Goal: Information Seeking & Learning: Find contact information

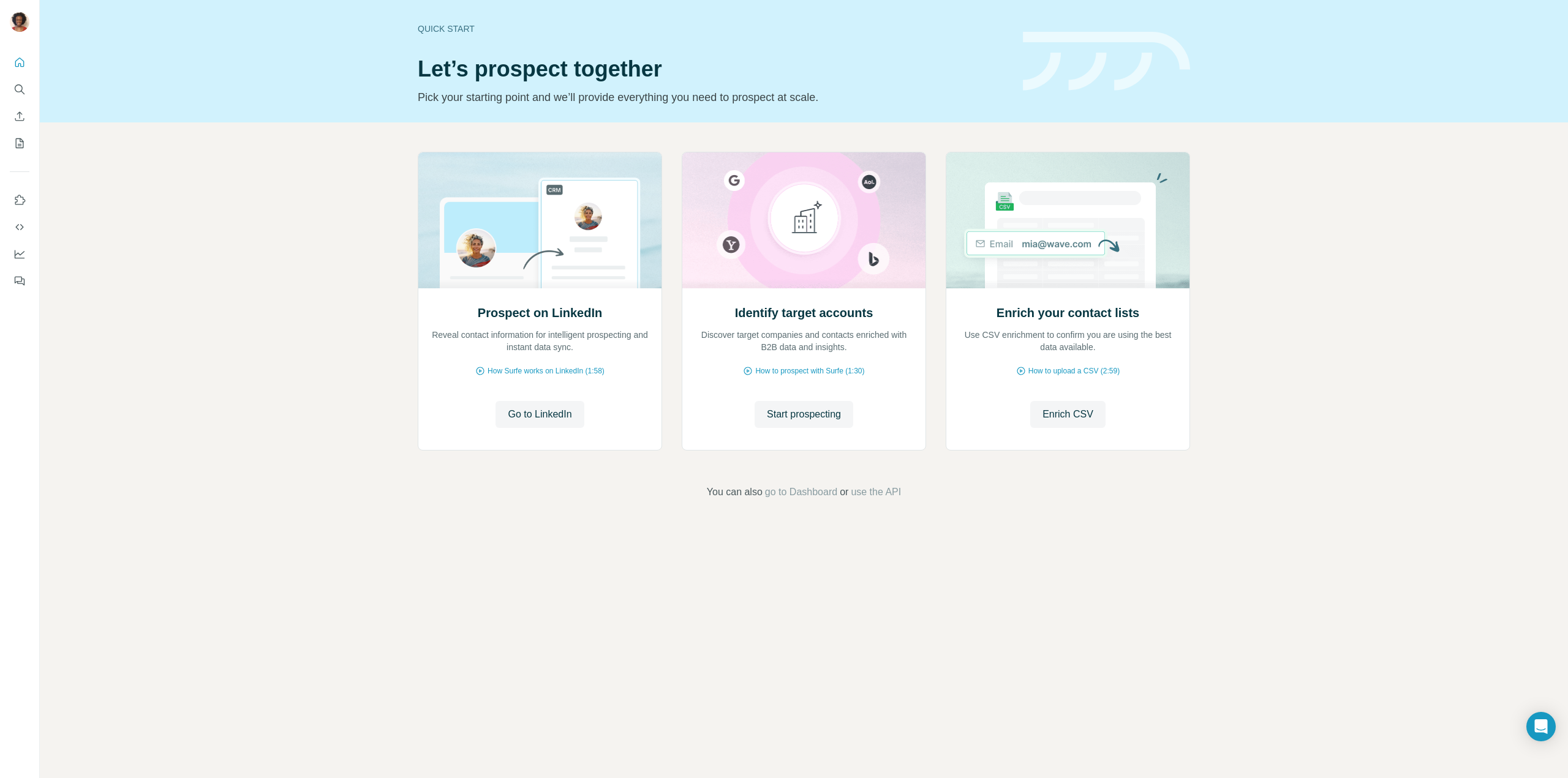
click at [559, 533] on div "Quick start Let’s prospect together Pick your starting point and we’ll provide …" at bounding box center [804, 389] width 1528 height 778
drag, startPoint x: 536, startPoint y: 333, endPoint x: 580, endPoint y: 332, distance: 44.0
click at [580, 332] on p "Reveal contact information for intelligent prospecting and instant data sync." at bounding box center [540, 341] width 219 height 25
drag, startPoint x: 738, startPoint y: 333, endPoint x: 849, endPoint y: 334, distance: 111.0
click at [849, 334] on p "Discover target companies and contacts enriched with B2B data and insights." at bounding box center [804, 341] width 219 height 25
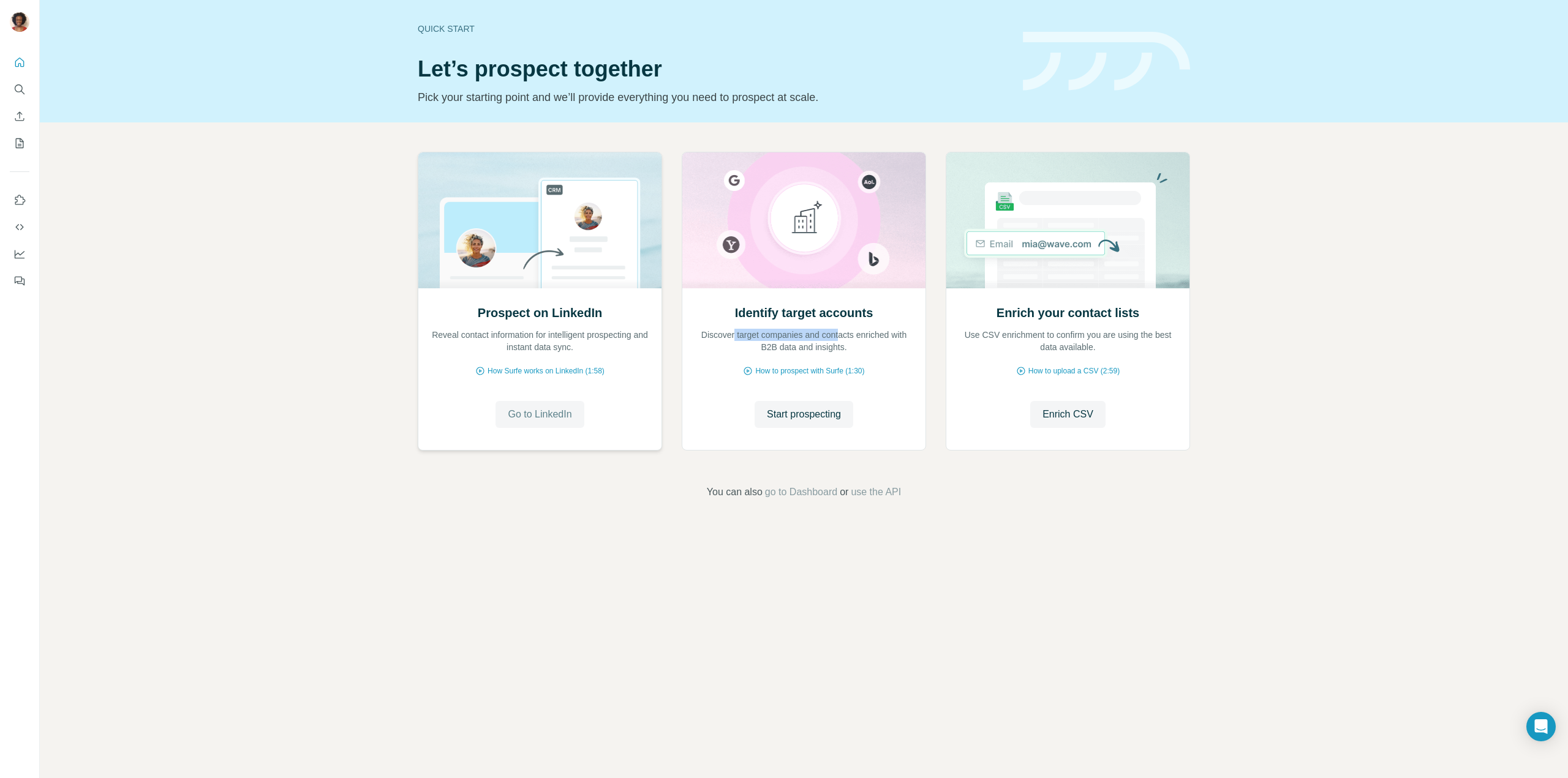
click at [528, 419] on span "Go to LinkedIn" at bounding box center [539, 415] width 64 height 15
click at [569, 371] on span "How Surfe works on LinkedIn (1:58)" at bounding box center [546, 371] width 117 height 11
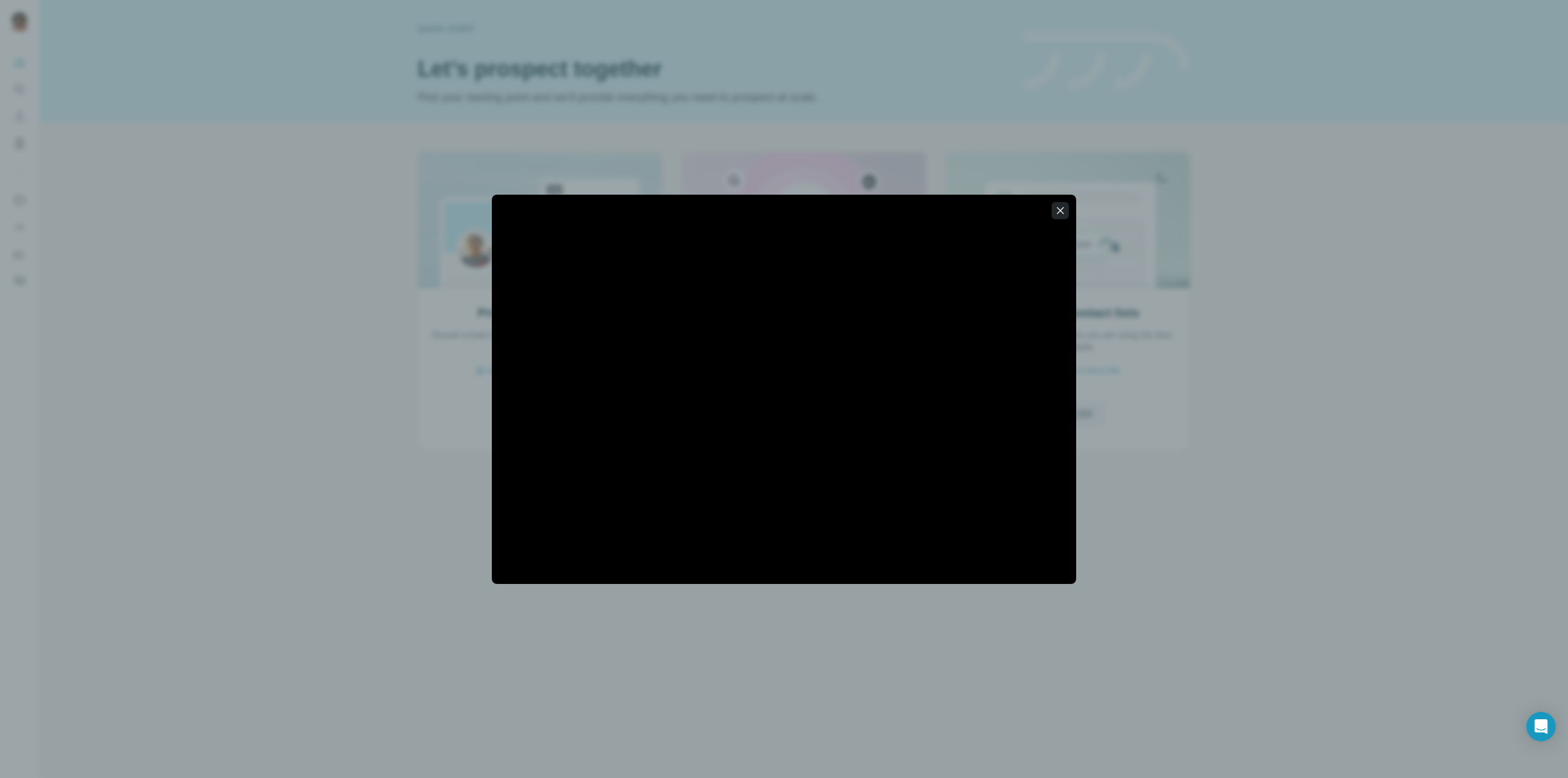
click at [1053, 210] on button "button" at bounding box center [1060, 210] width 17 height 17
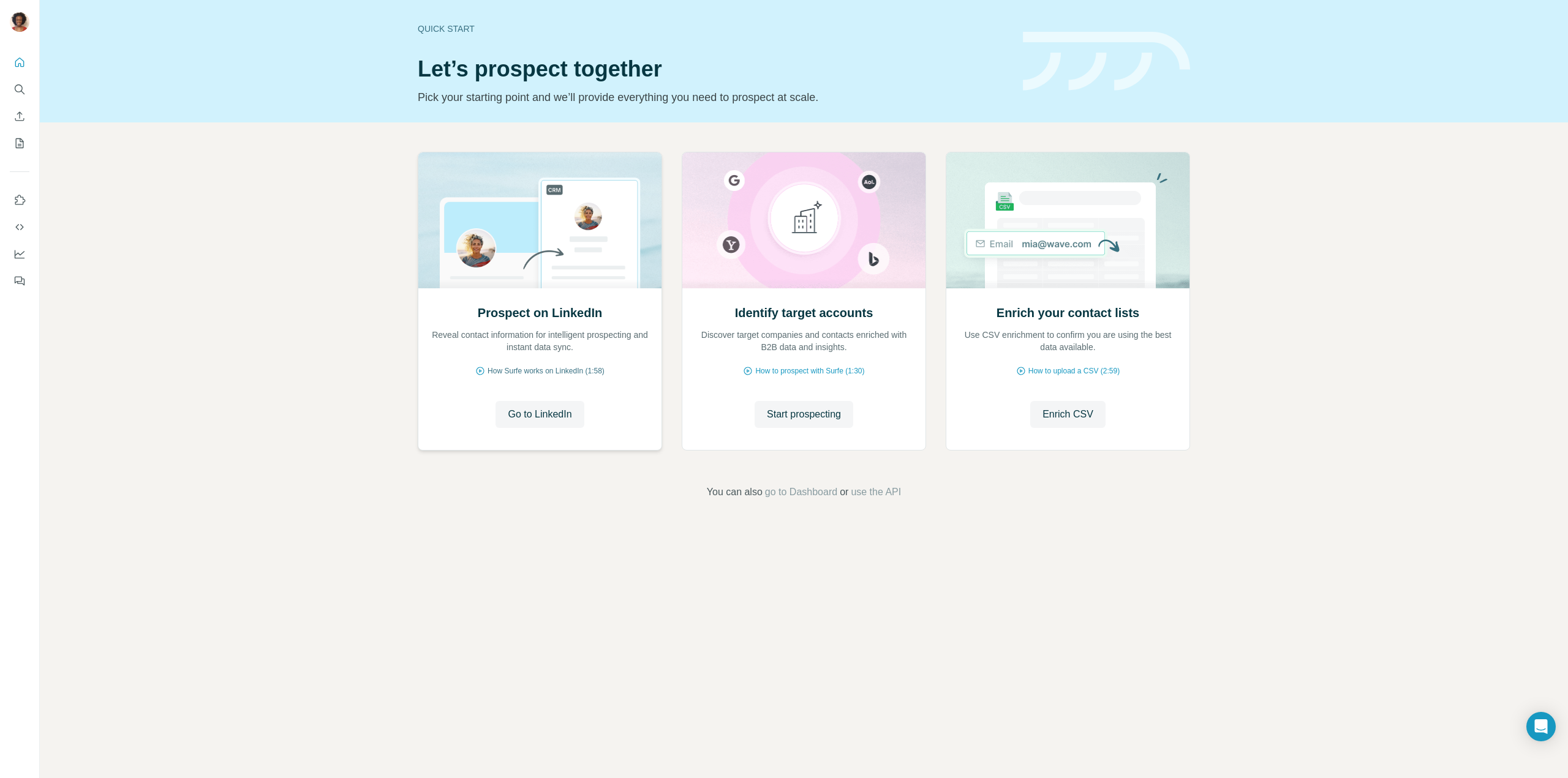
click at [556, 372] on span "How Surfe works on LinkedIn (1:58)" at bounding box center [546, 371] width 117 height 11
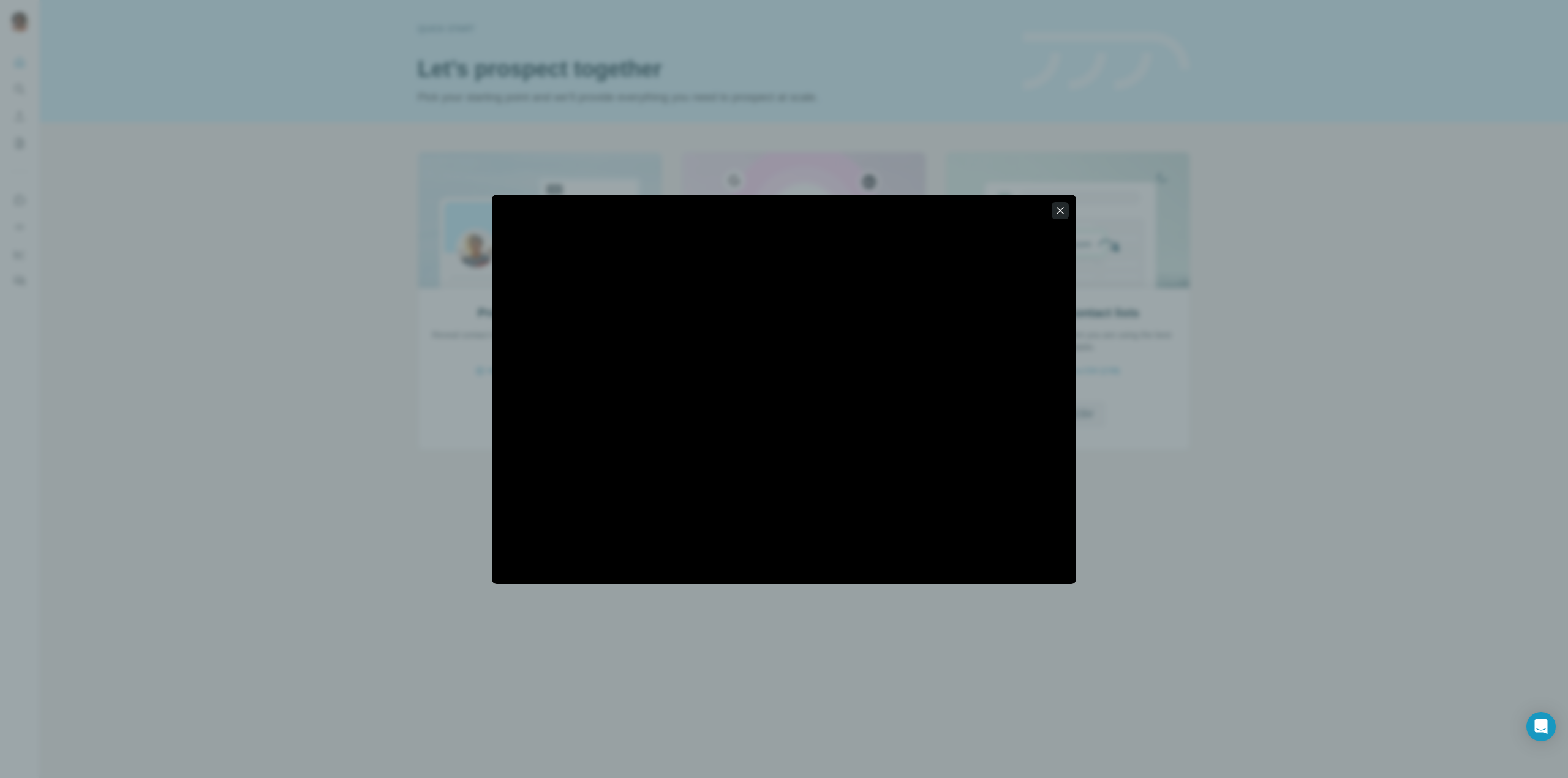
click at [1060, 215] on icon "button" at bounding box center [1060, 210] width 12 height 12
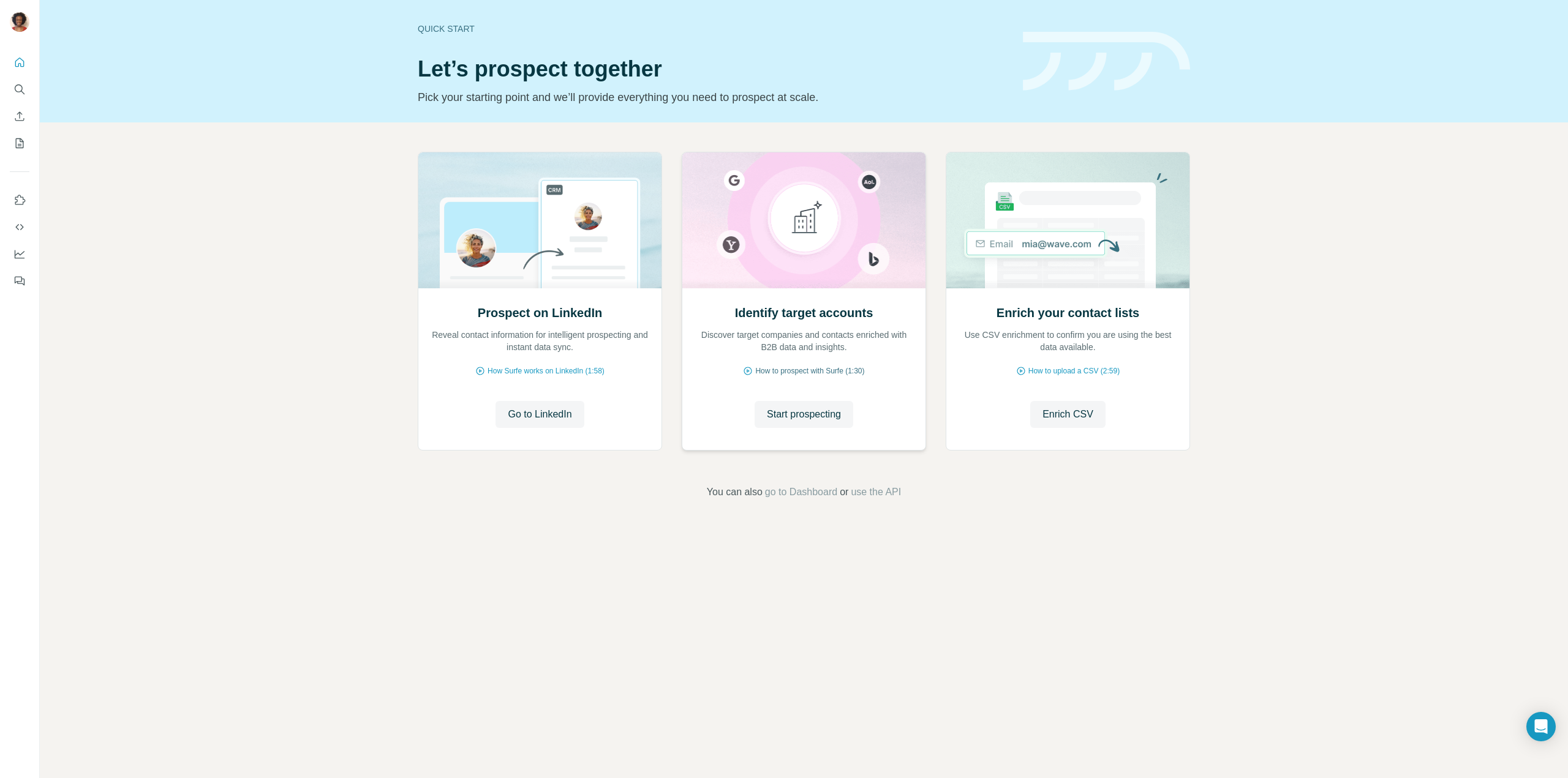
click at [808, 371] on span "How to prospect with Surfe (1:30)" at bounding box center [810, 371] width 109 height 11
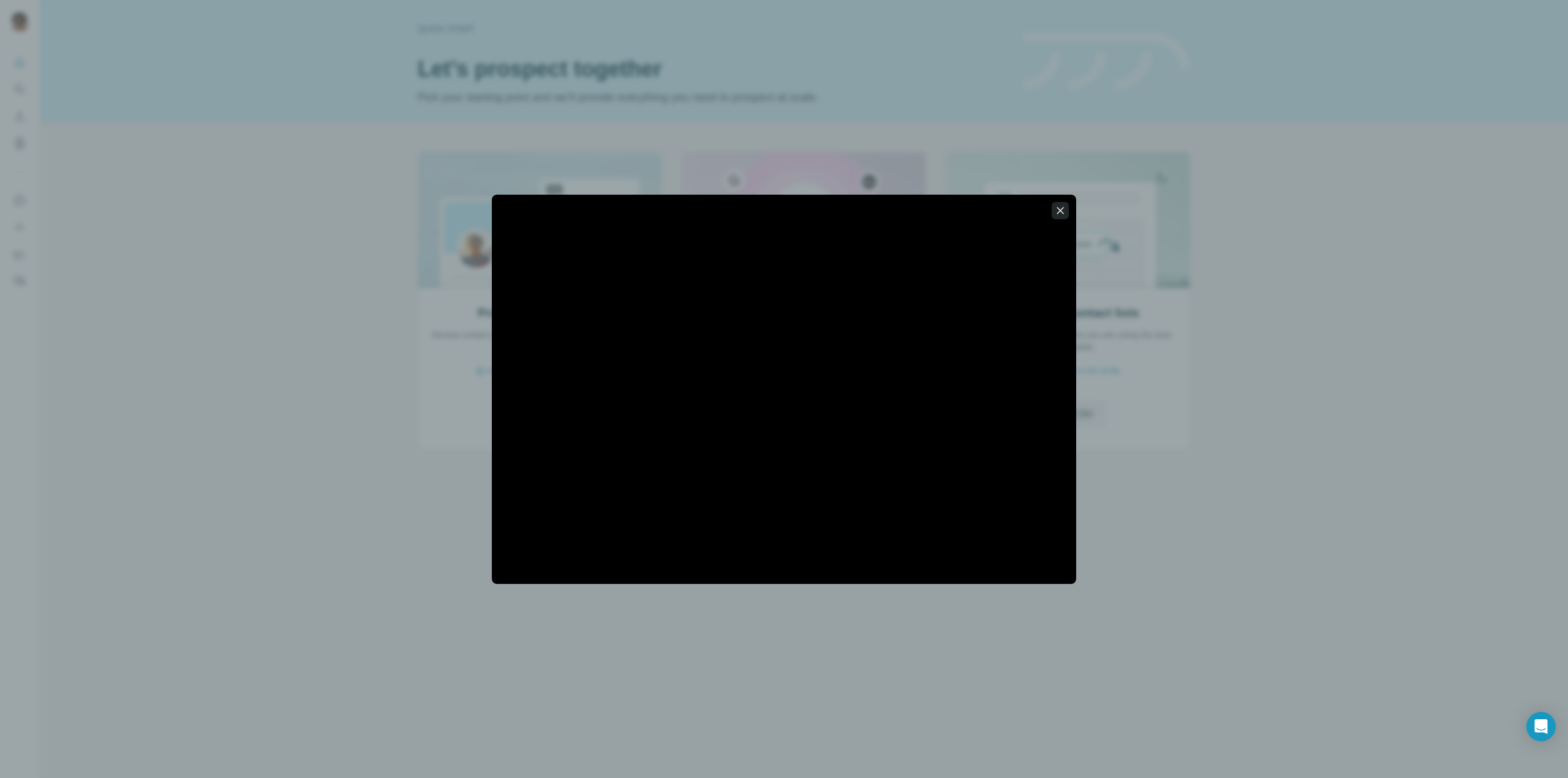
click at [1065, 211] on icon "button" at bounding box center [1060, 210] width 12 height 12
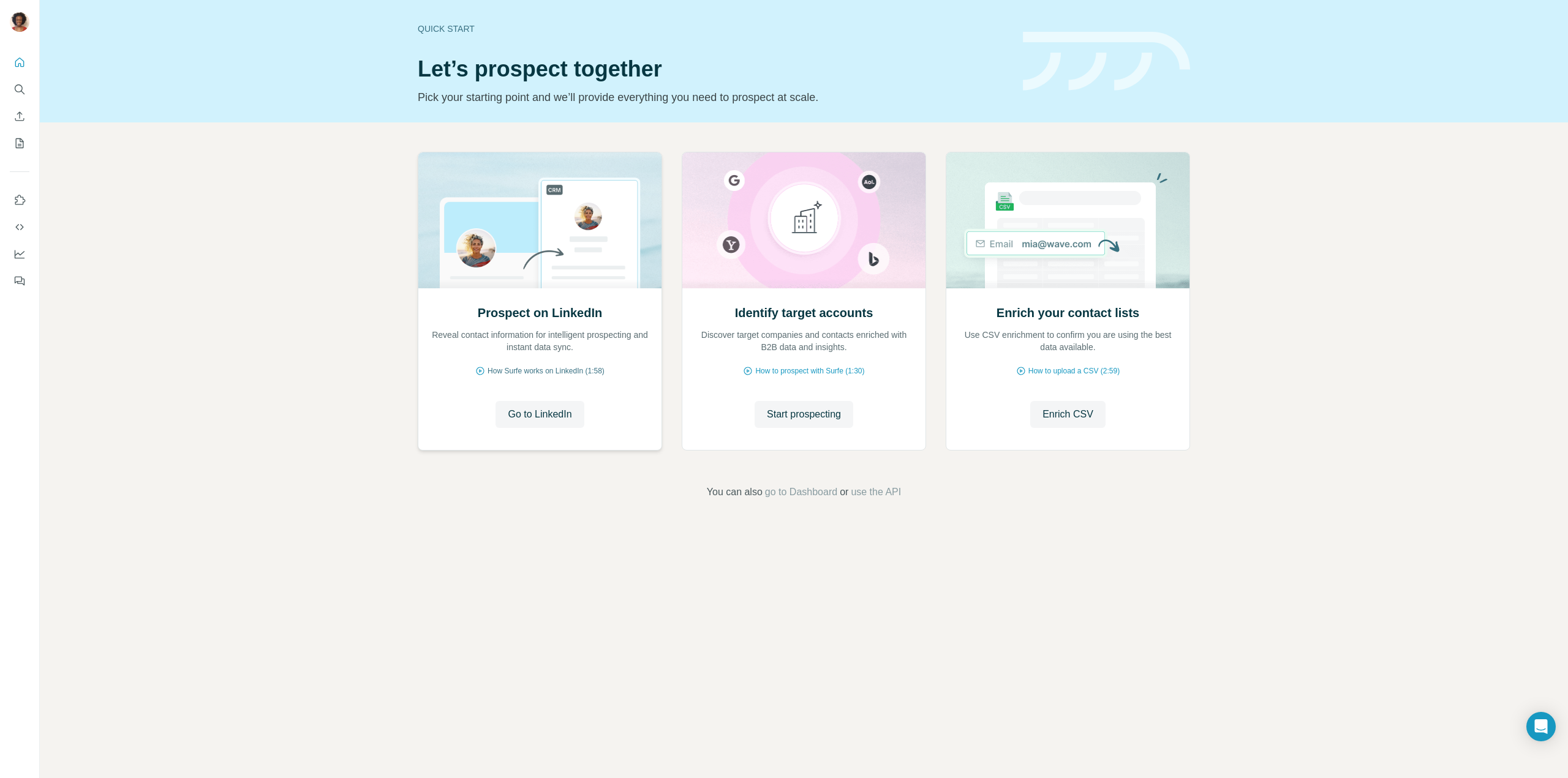
click at [556, 371] on span "How Surfe works on LinkedIn (1:58)" at bounding box center [546, 371] width 117 height 11
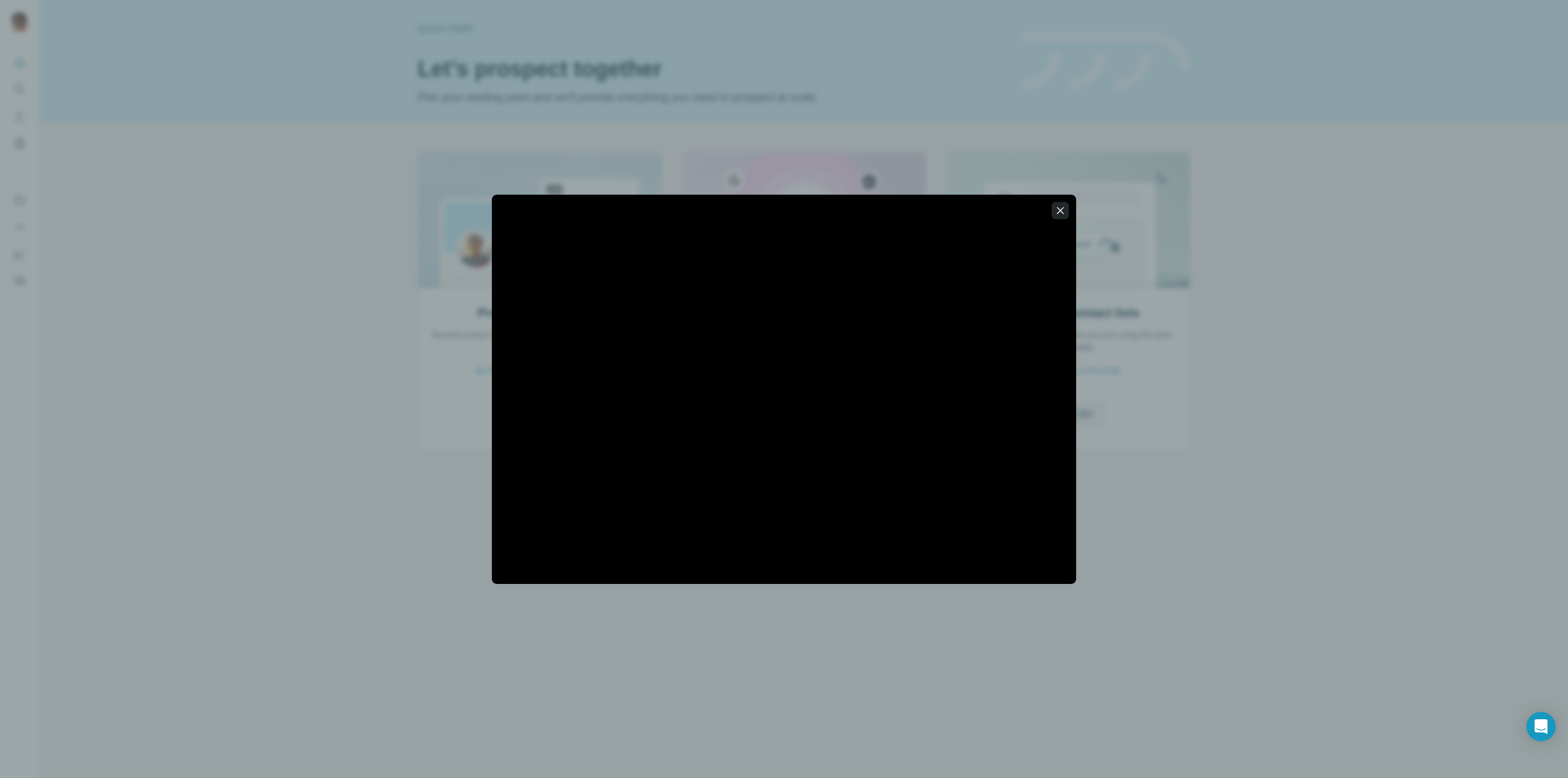
click at [1057, 208] on icon "button" at bounding box center [1061, 210] width 7 height 7
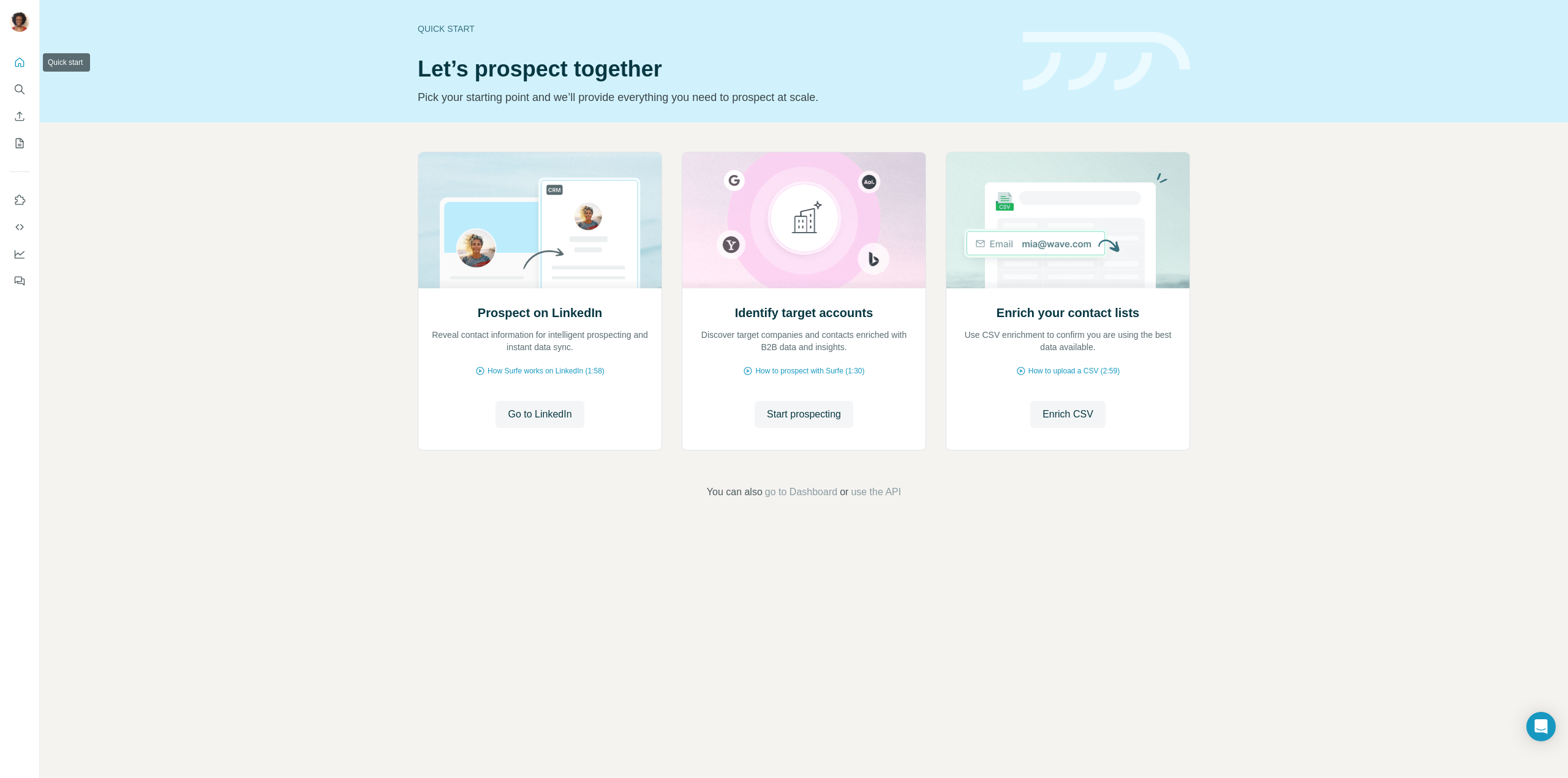
click at [27, 64] on button "Quick start" at bounding box center [20, 62] width 20 height 22
click at [14, 95] on icon "Search" at bounding box center [19, 89] width 12 height 12
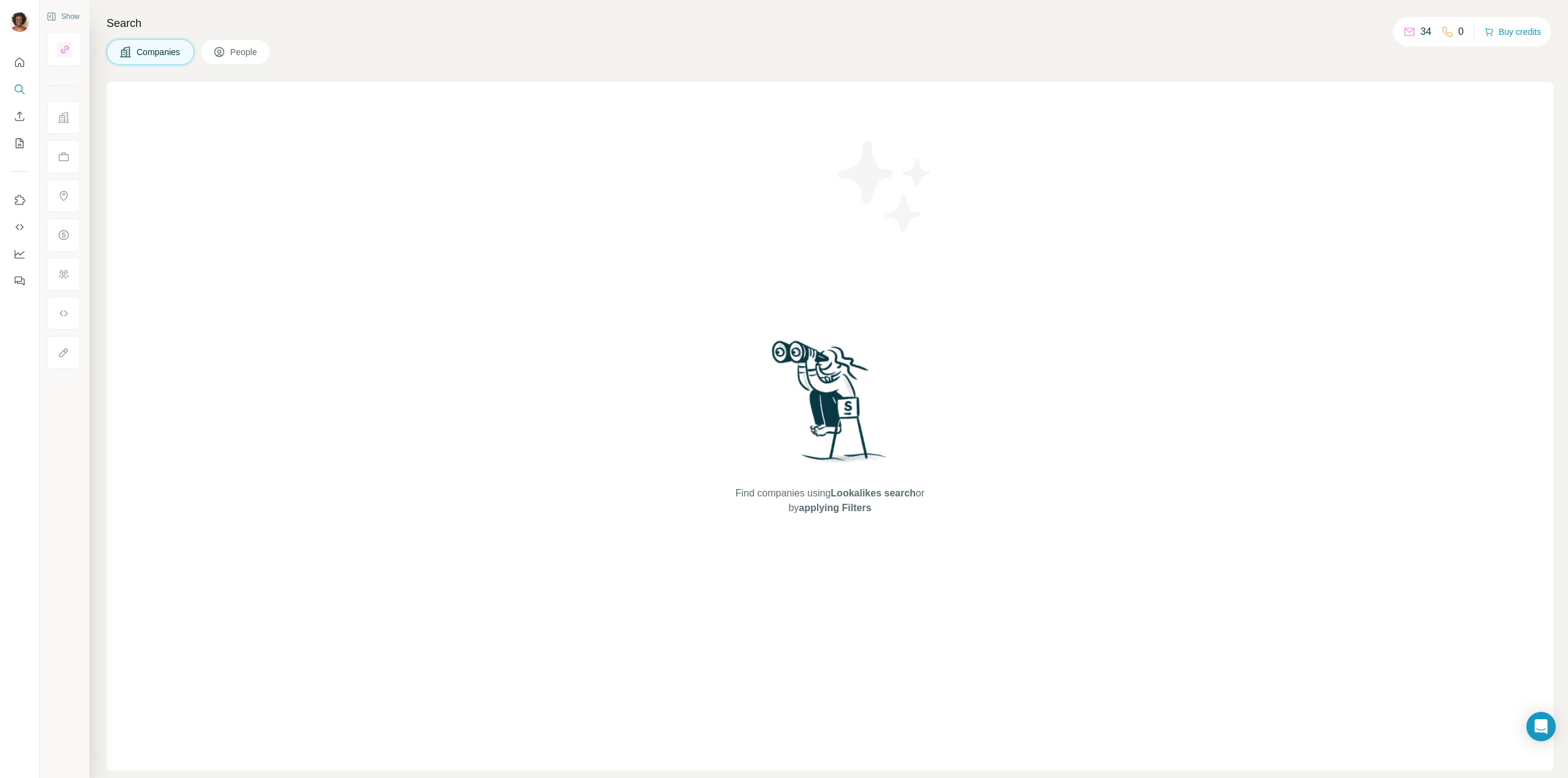
click at [258, 50] on span "People" at bounding box center [244, 51] width 28 height 12
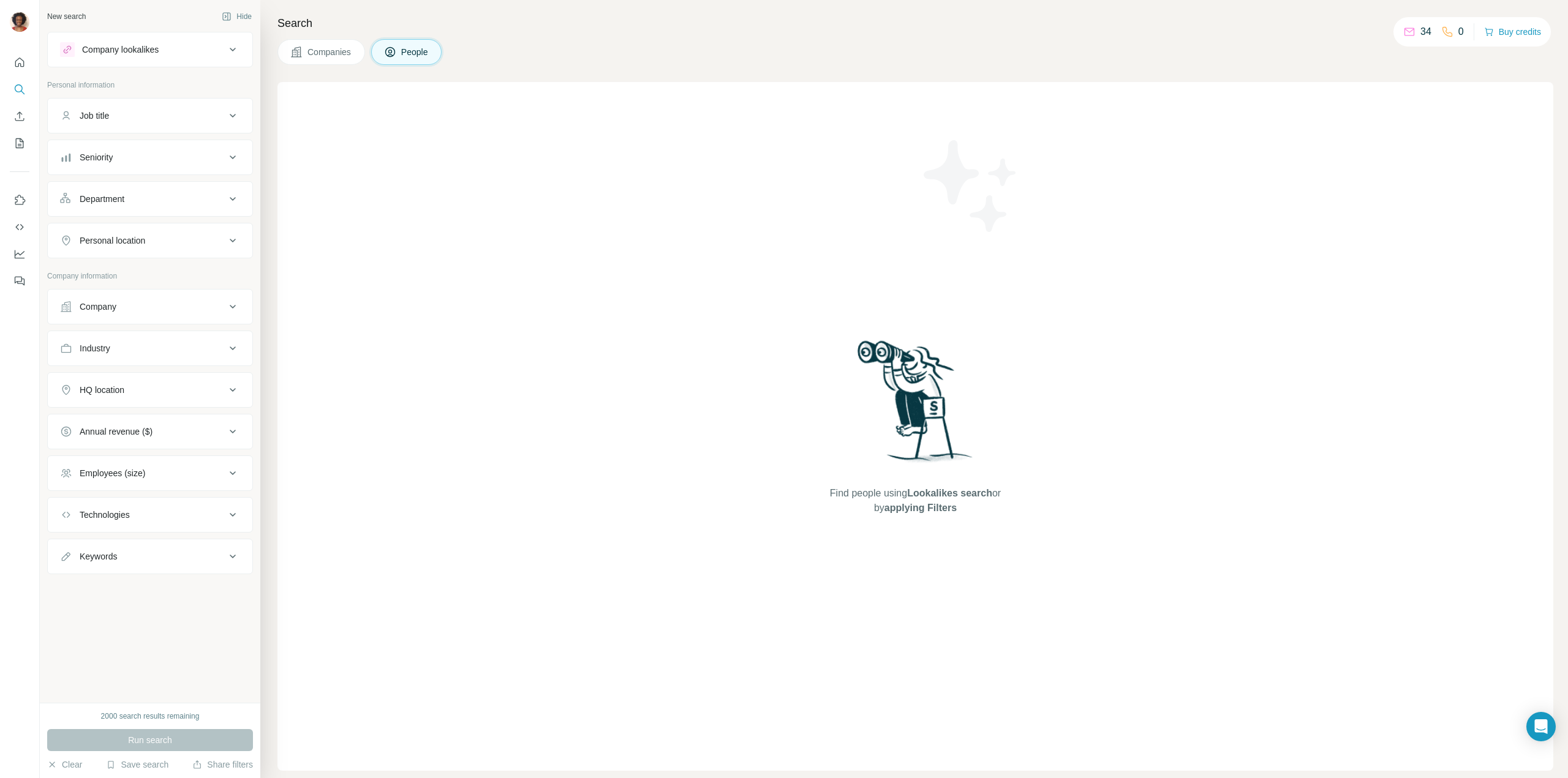
click at [154, 308] on div "Company" at bounding box center [142, 306] width 166 height 12
click at [154, 367] on input "text" at bounding box center [149, 360] width 180 height 22
type input "*********"
click at [142, 395] on div "FortisBC fortisbc.com" at bounding box center [145, 394] width 165 height 33
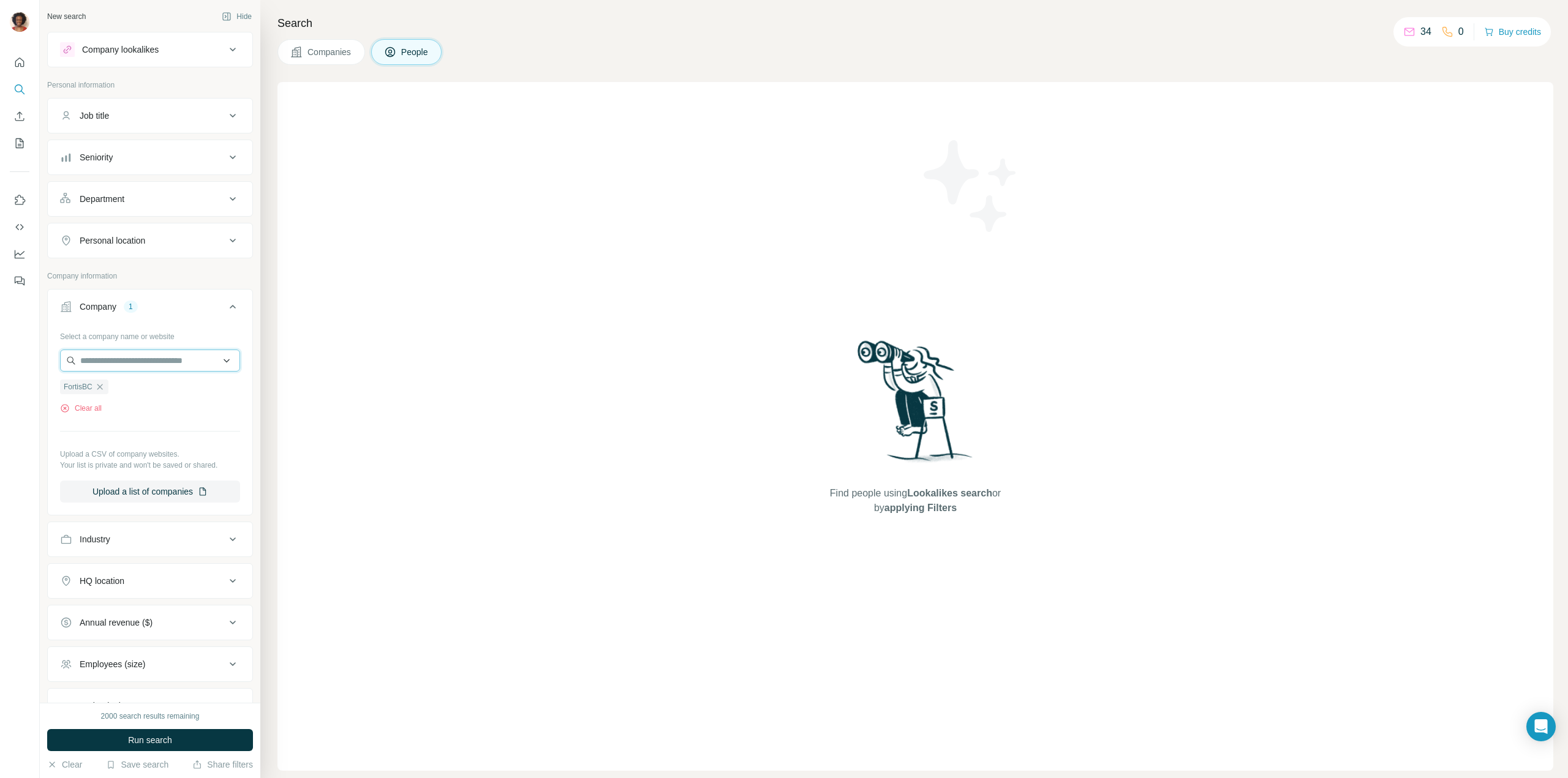
click at [151, 363] on input "text" at bounding box center [149, 360] width 180 height 22
type input "**********"
click at [148, 396] on p "Western Area Power Administration" at bounding box center [156, 395] width 127 height 25
click at [166, 364] on input "text" at bounding box center [149, 360] width 180 height 22
type input "*"
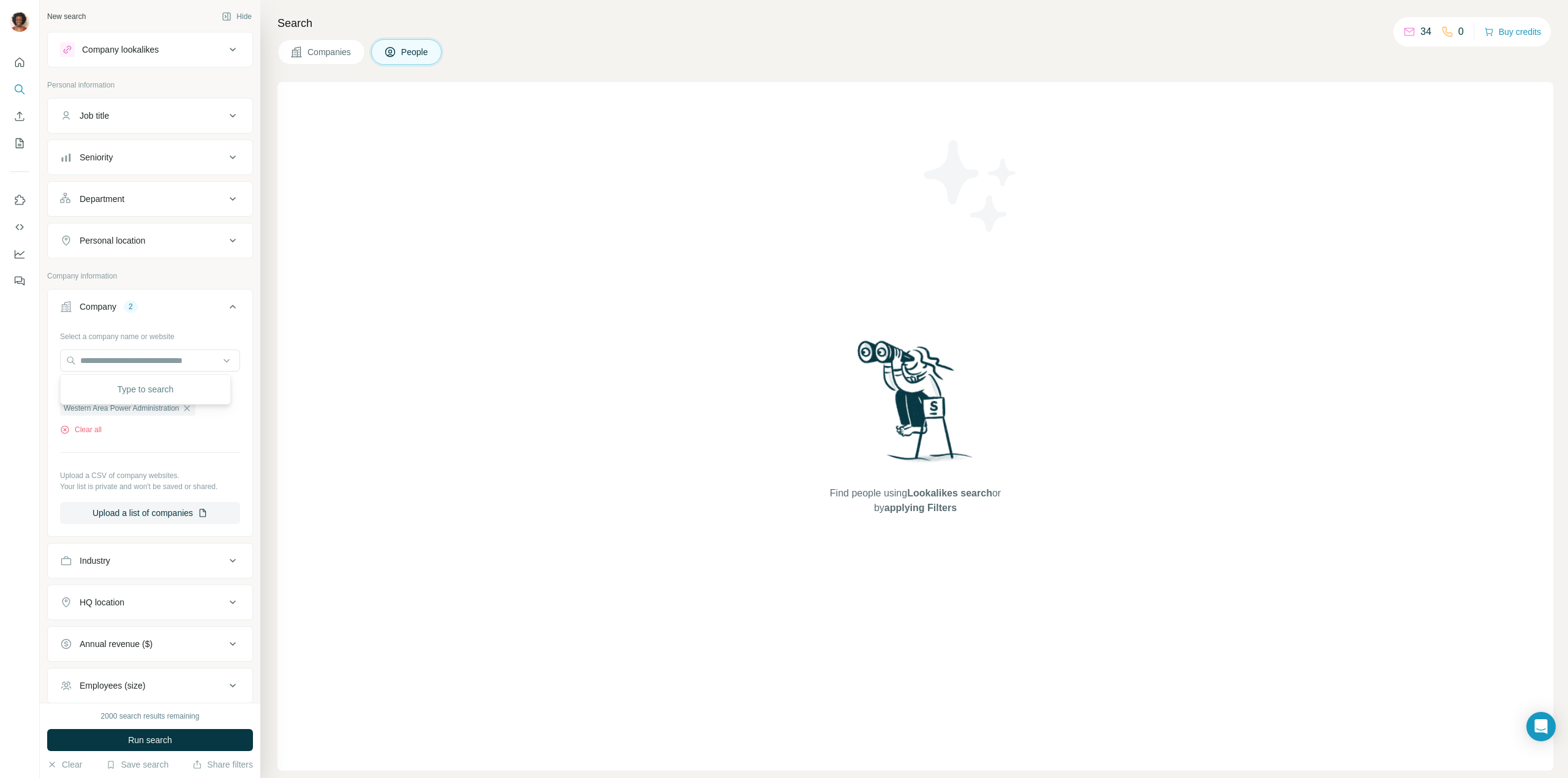
click at [209, 439] on div "Select a company name or website FortisBC Western Area Power Administration Cle…" at bounding box center [149, 425] width 180 height 198
click at [194, 365] on input "text" at bounding box center [149, 360] width 180 height 22
type input "****"
click at [171, 380] on div "Atco atco.com" at bounding box center [145, 394] width 165 height 33
click at [152, 363] on input "text" at bounding box center [149, 360] width 180 height 22
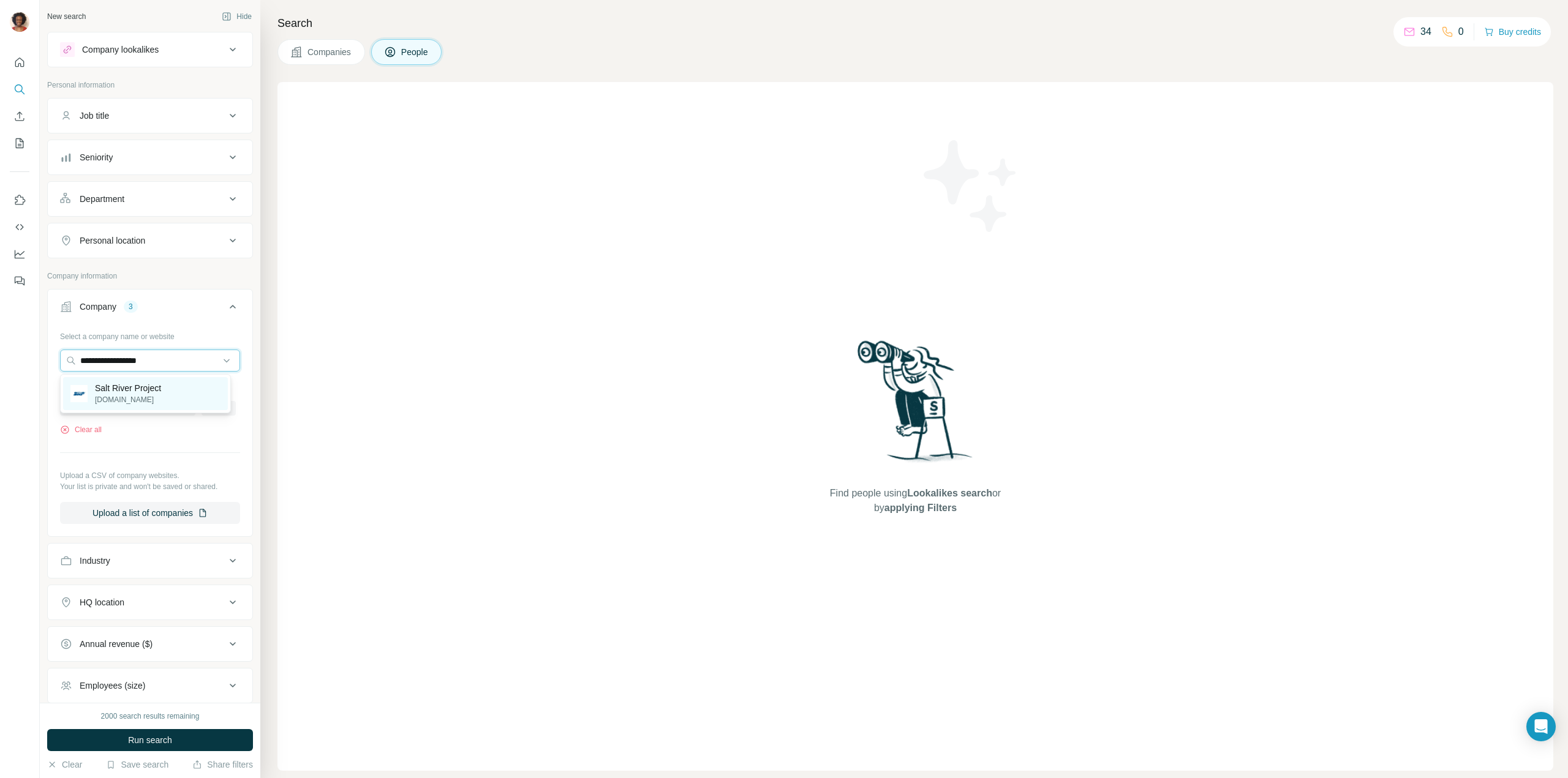
type input "**********"
click at [149, 389] on p "Salt River Project" at bounding box center [128, 388] width 66 height 12
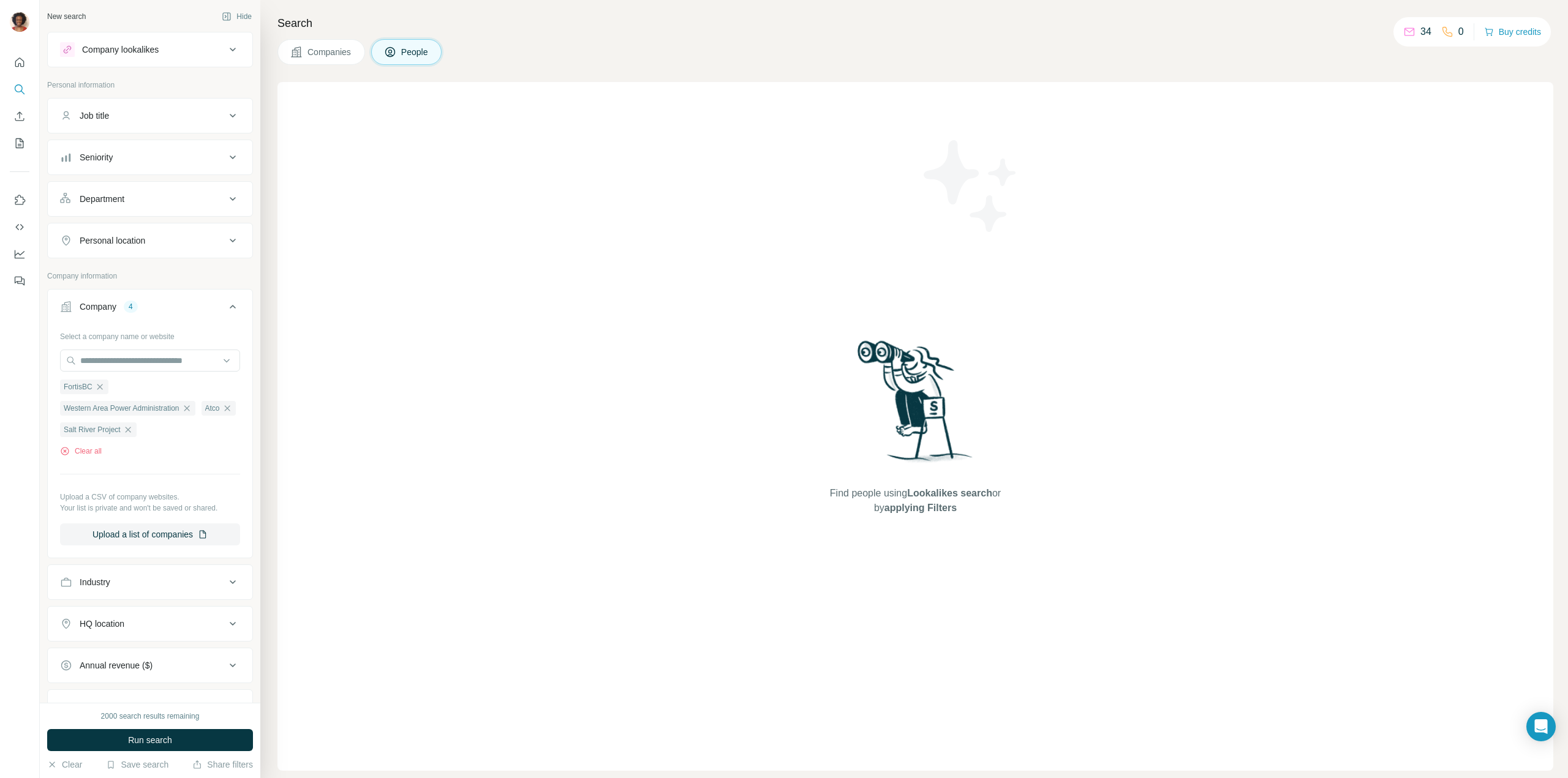
click at [211, 115] on div "Job title" at bounding box center [142, 115] width 166 height 12
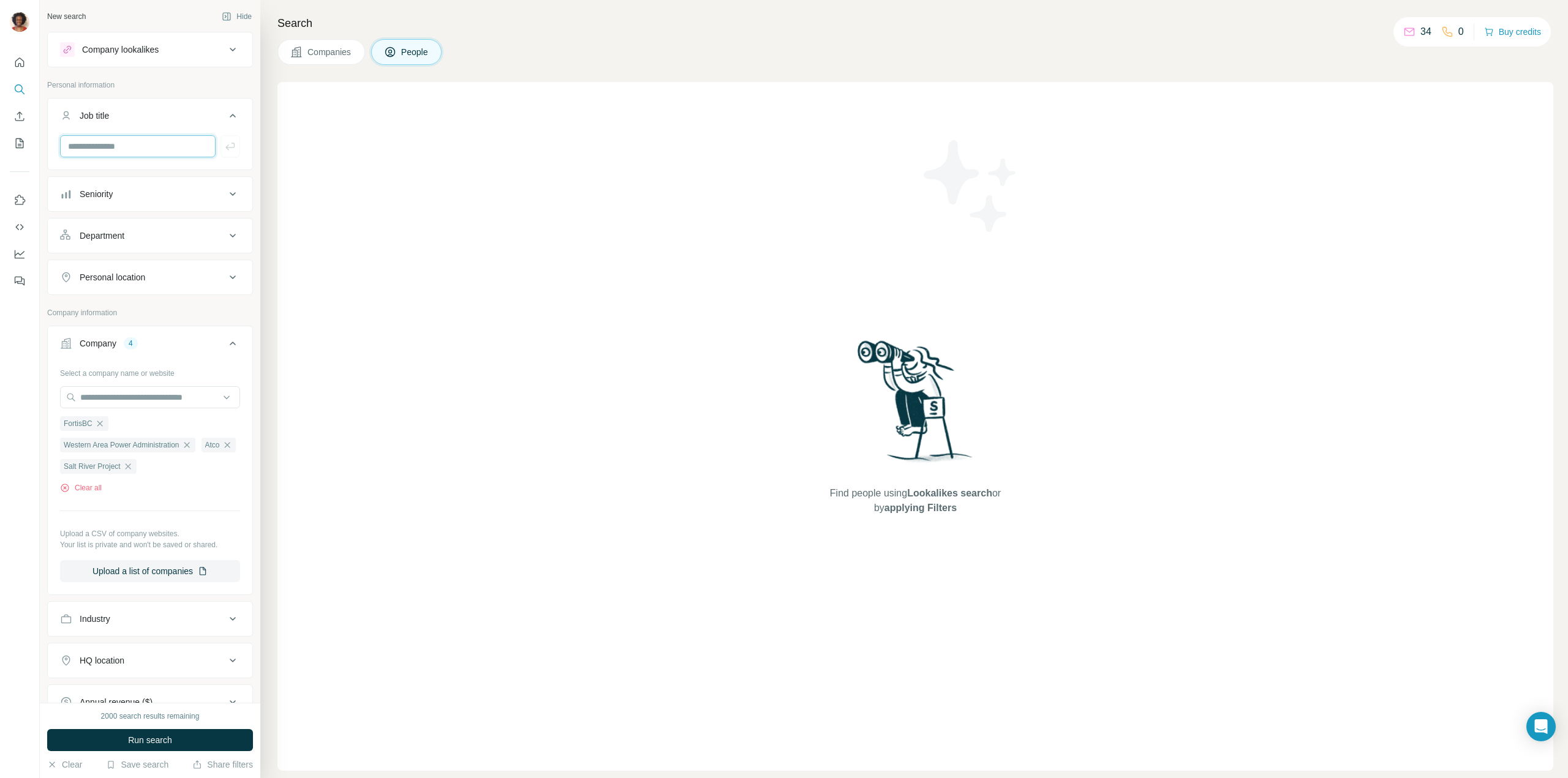
click at [176, 156] on input "text" at bounding box center [137, 146] width 156 height 22
type input "********"
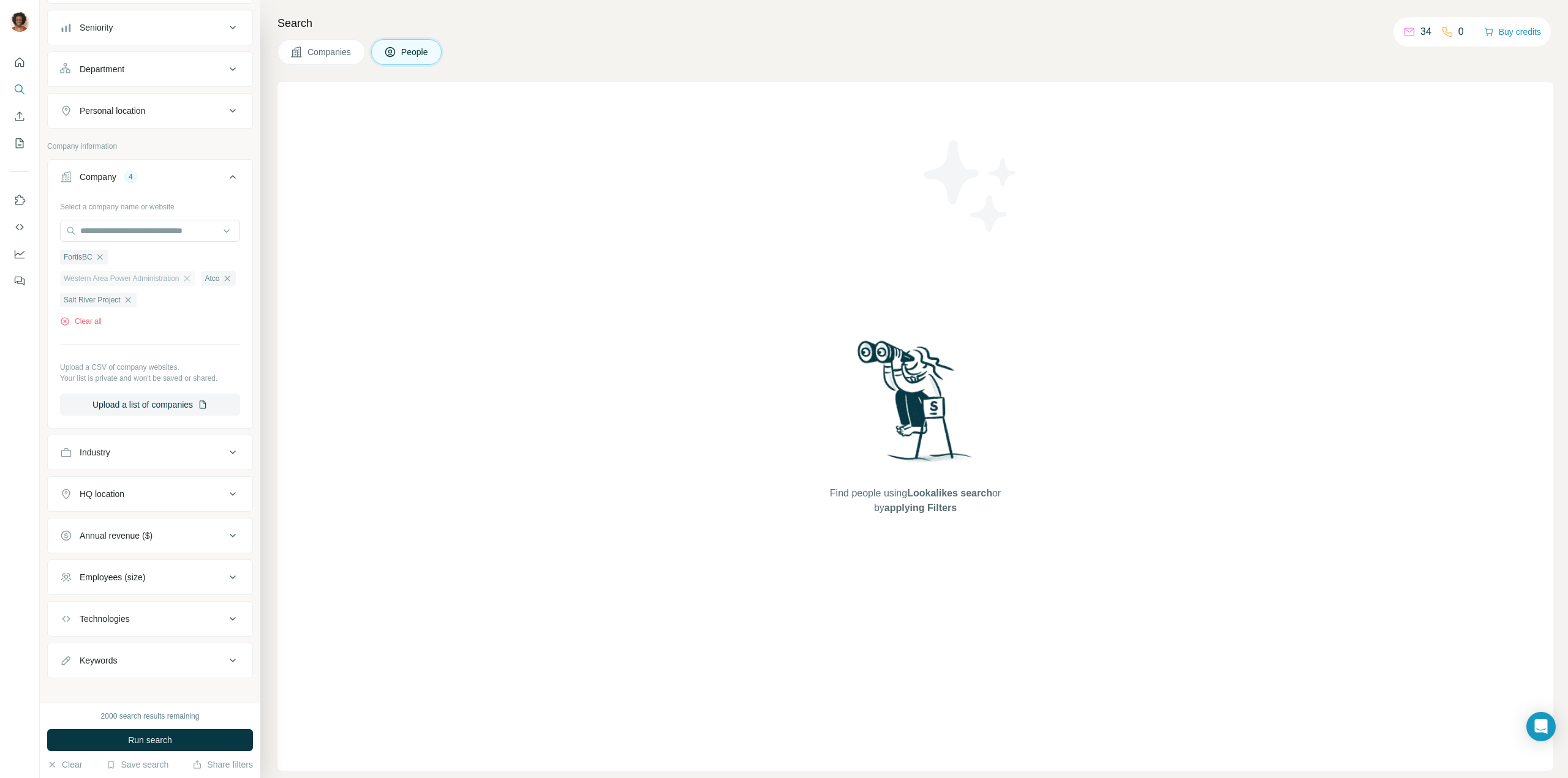
scroll to position [223, 0]
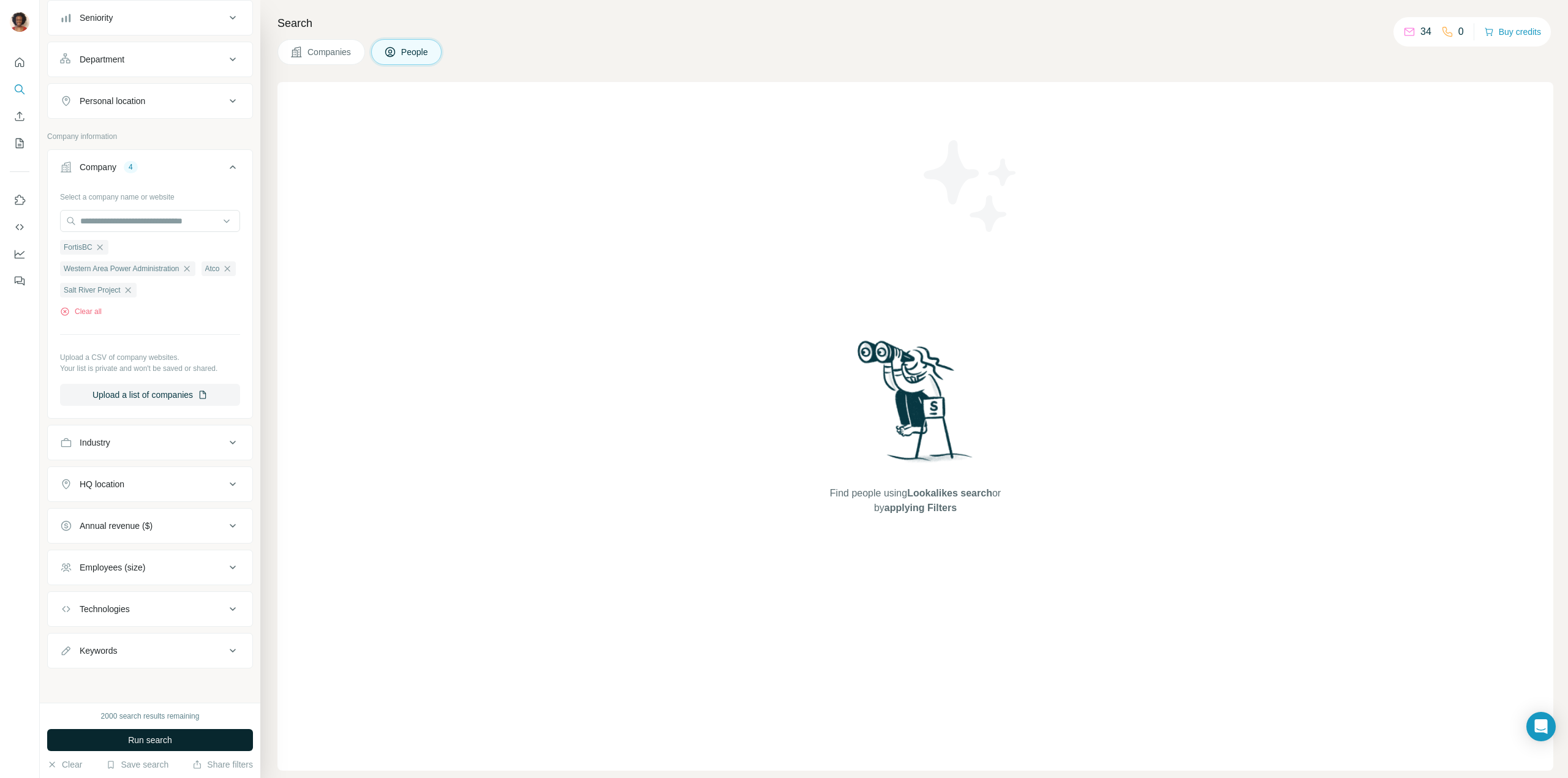
click at [159, 737] on span "Run search" at bounding box center [150, 740] width 44 height 12
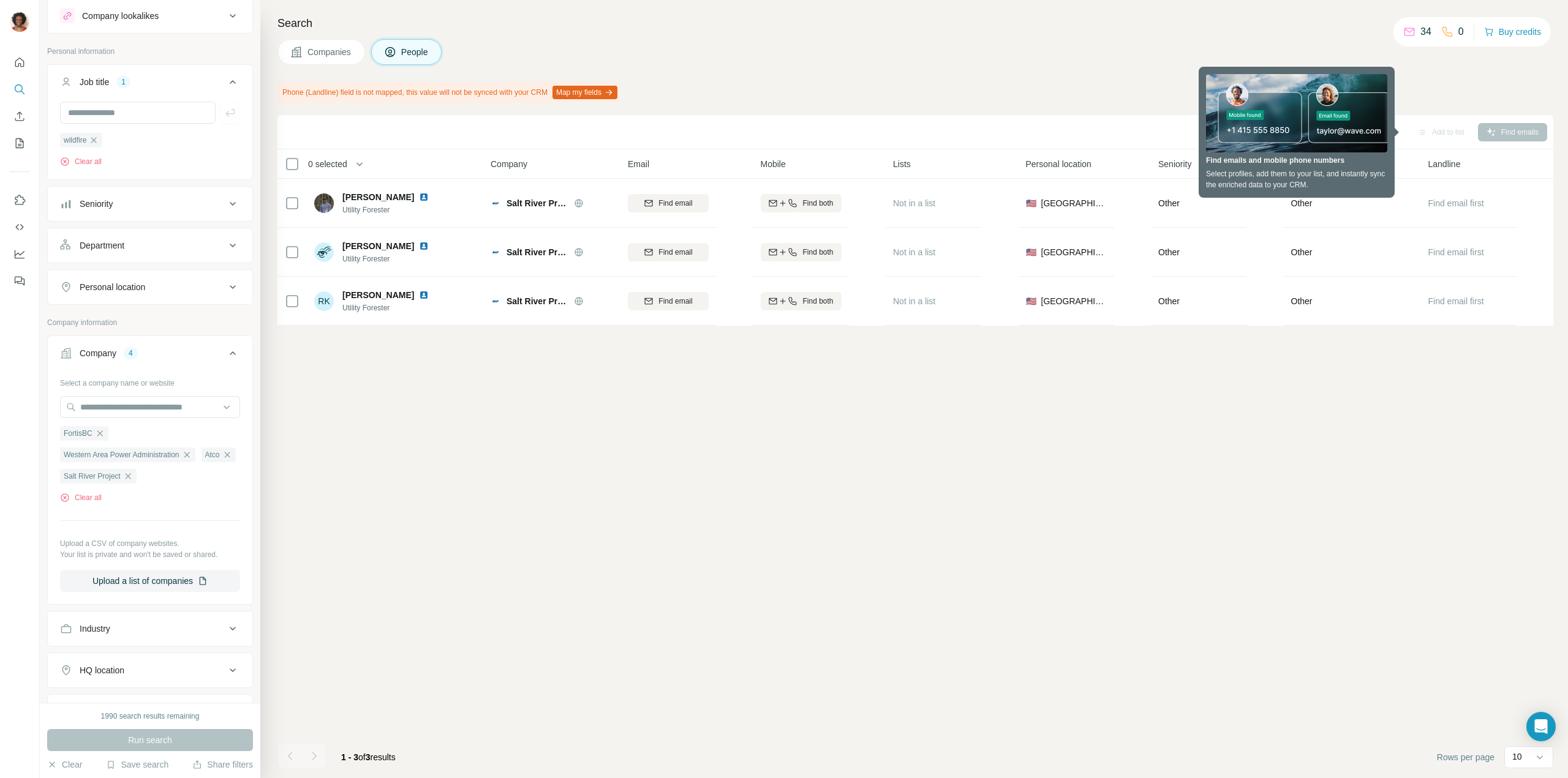
scroll to position [0, 0]
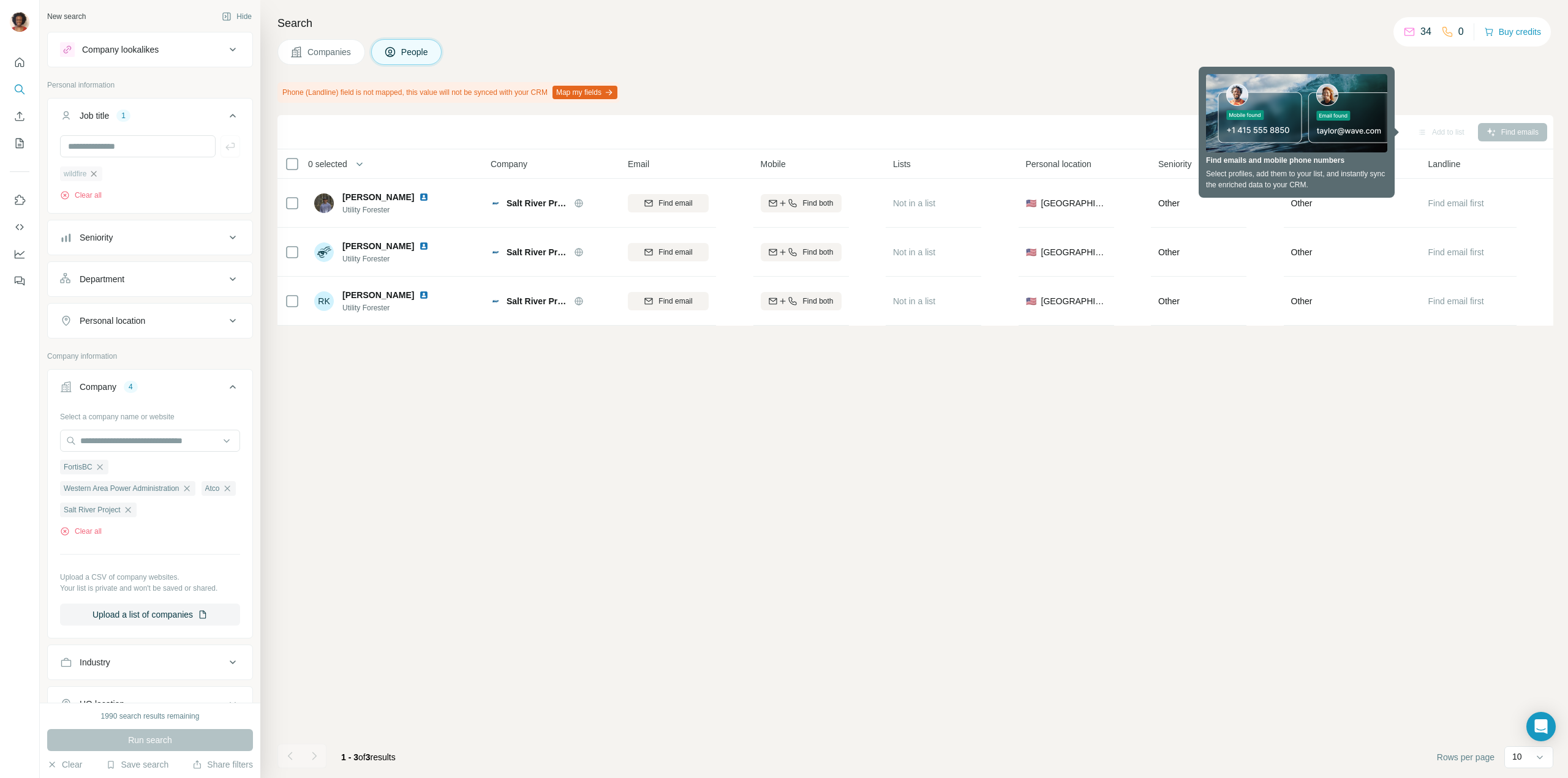
click at [95, 170] on icon "button" at bounding box center [94, 174] width 10 height 10
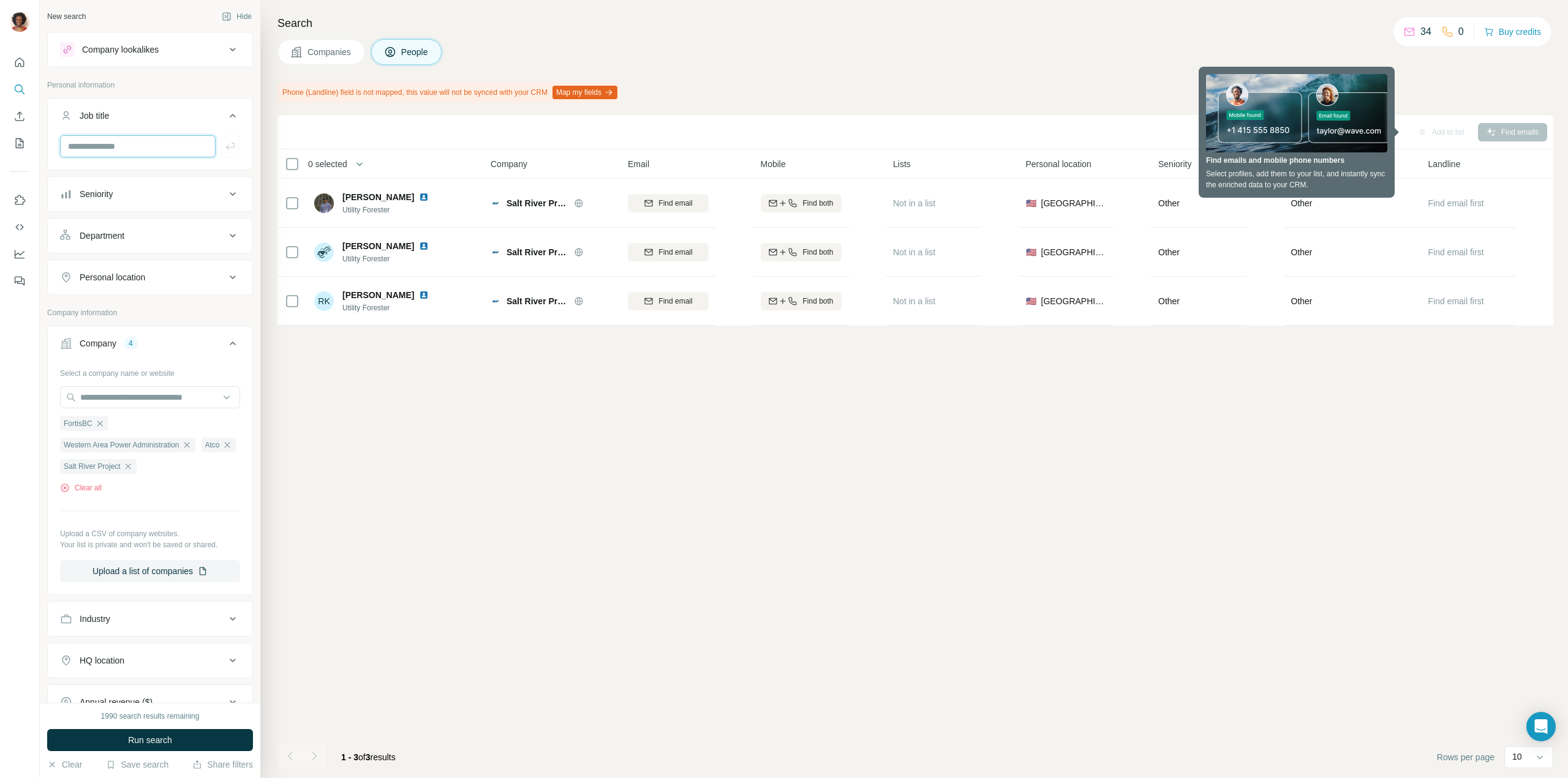
click at [111, 148] on input "text" at bounding box center [137, 146] width 156 height 22
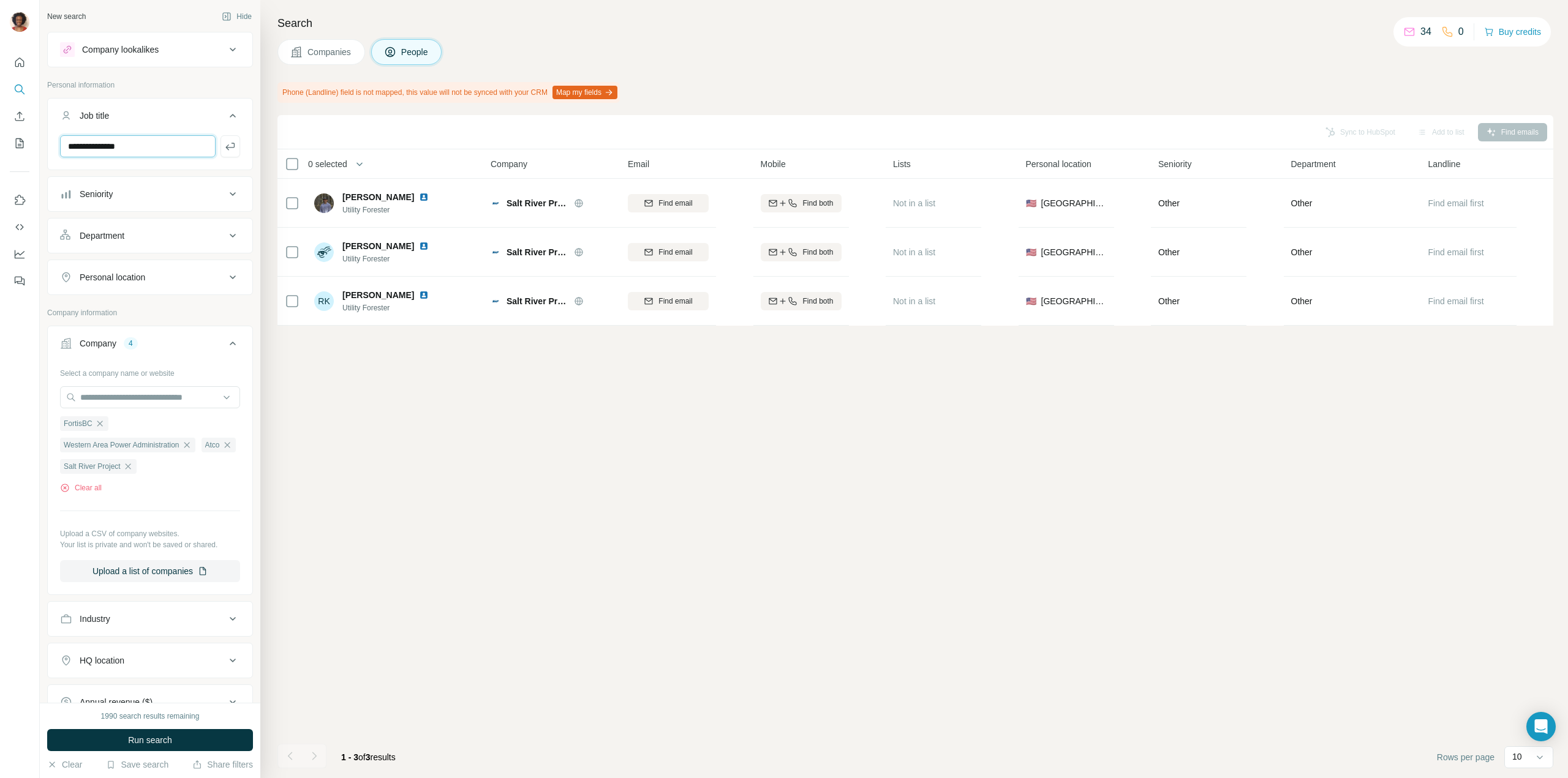
type input "**********"
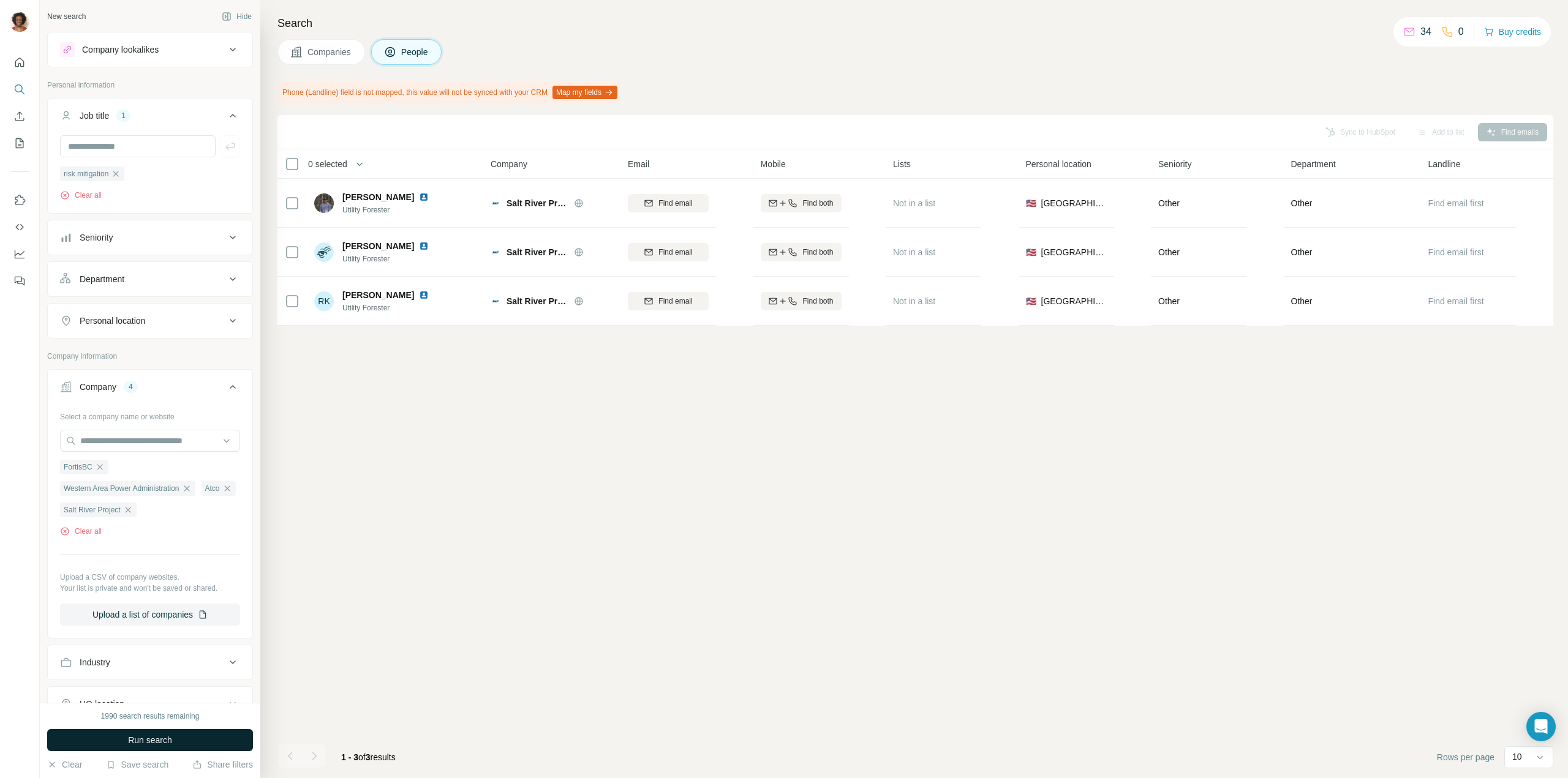
click at [184, 747] on button "Run search" at bounding box center [150, 740] width 206 height 22
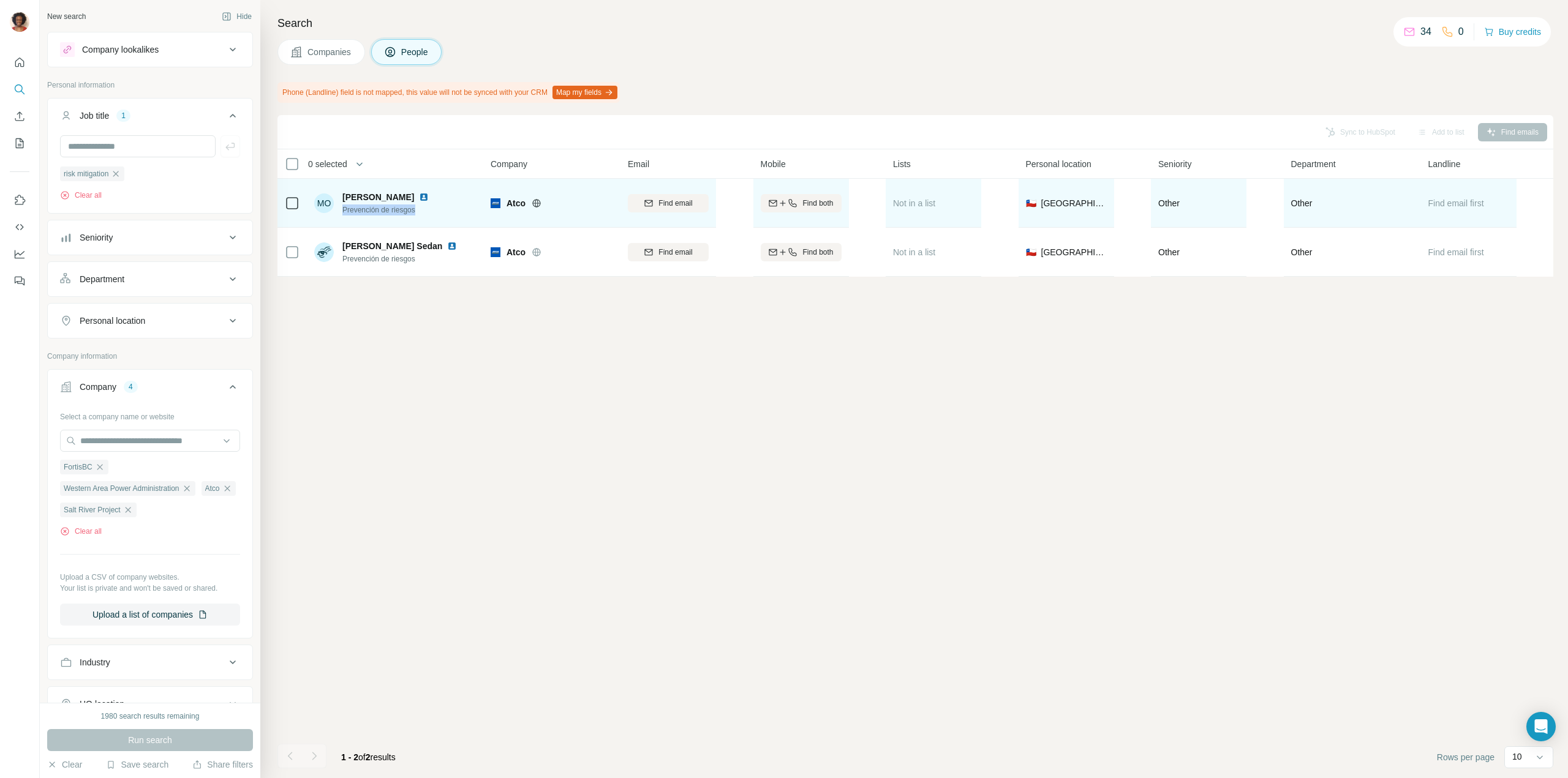
drag, startPoint x: 421, startPoint y: 209, endPoint x: 343, endPoint y: 211, distance: 78.0
click at [343, 211] on span "Prevención de riesgos" at bounding box center [393, 209] width 101 height 11
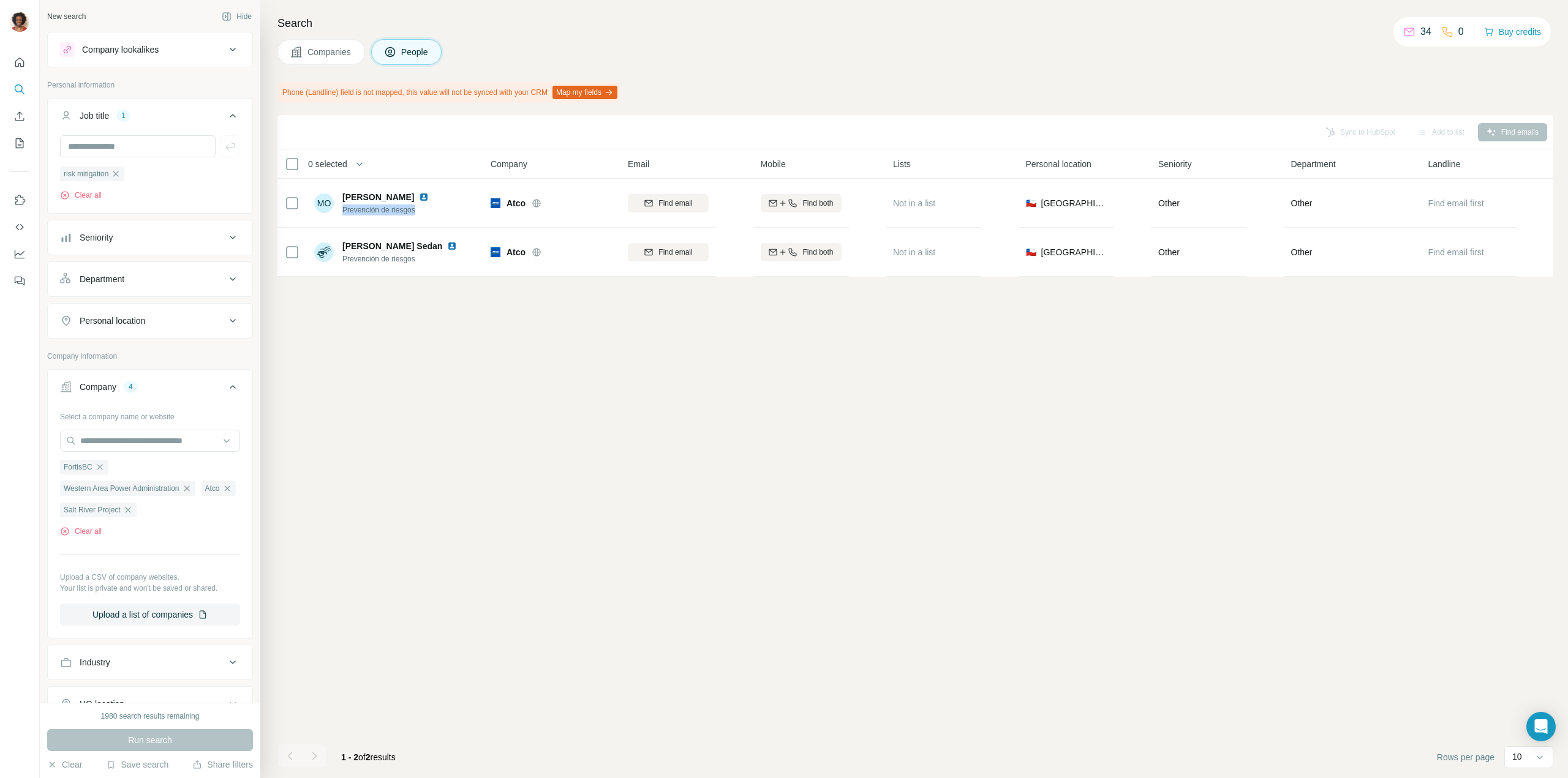
copy span "Prevención de riesgos"
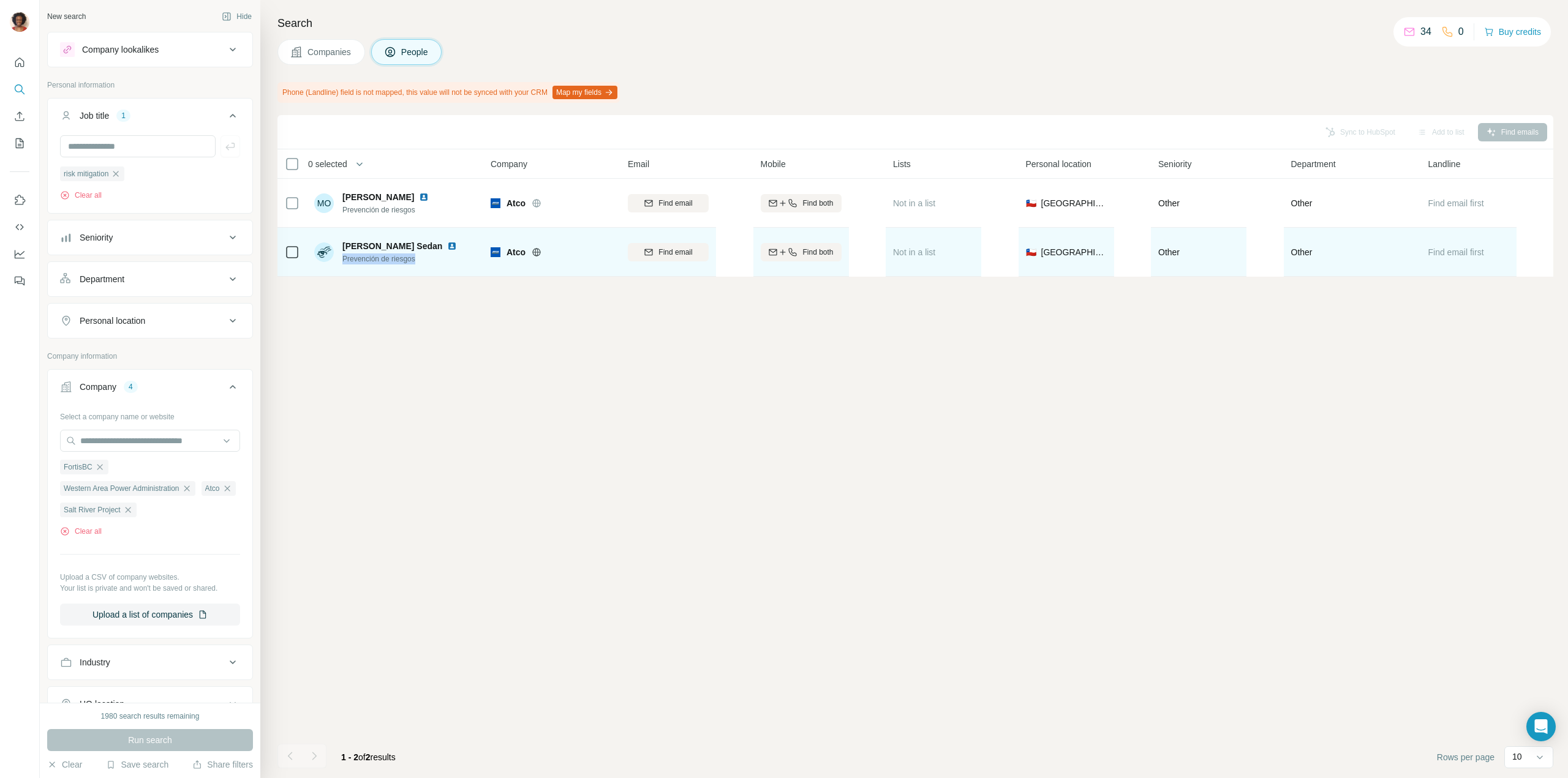
drag, startPoint x: 427, startPoint y: 260, endPoint x: 344, endPoint y: 257, distance: 83.1
click at [344, 257] on span "Prevención de riesgos" at bounding box center [407, 258] width 129 height 11
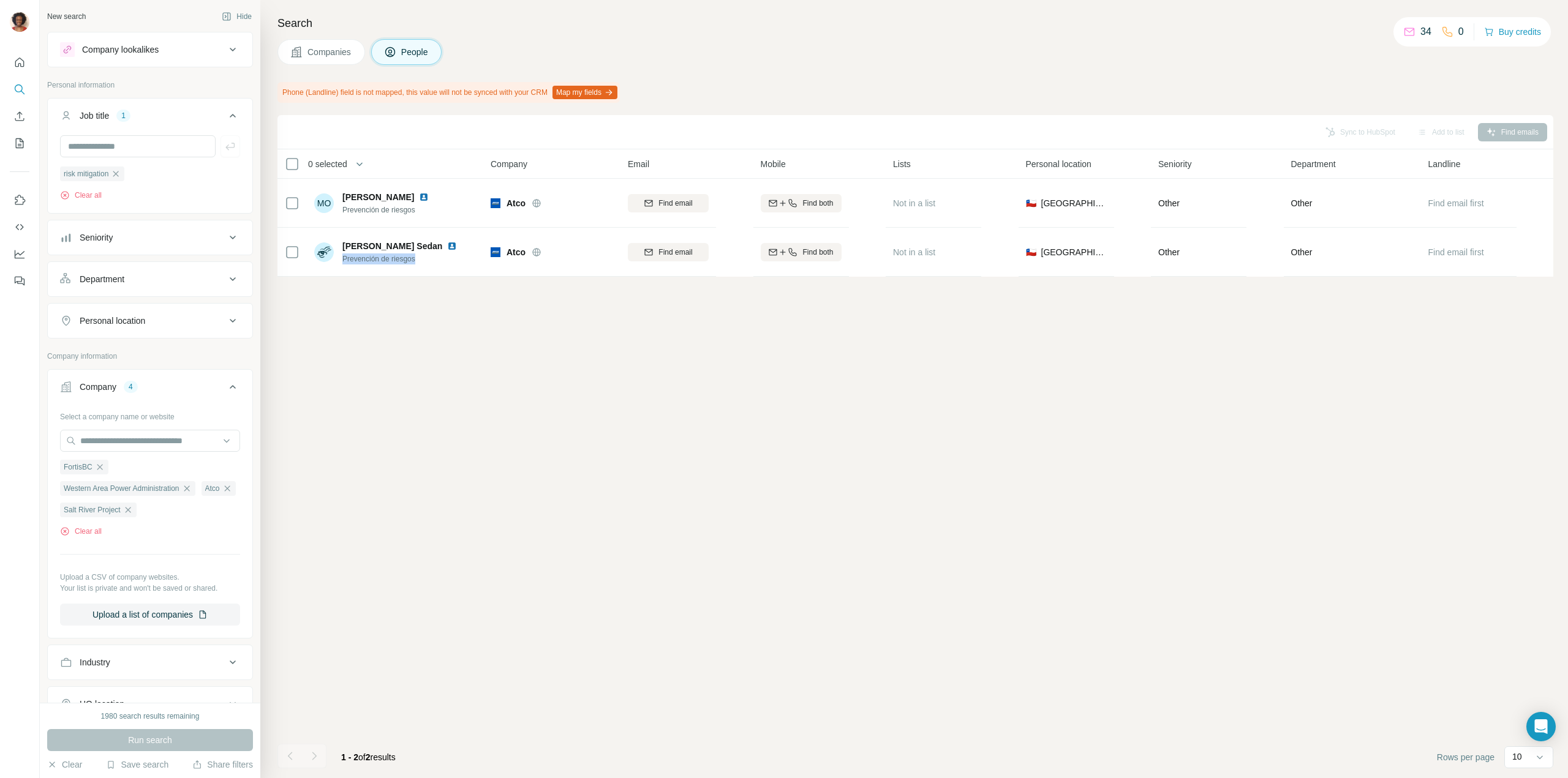
copy span "Prevención de riesgos"
click at [119, 173] on icon "button" at bounding box center [116, 174] width 10 height 10
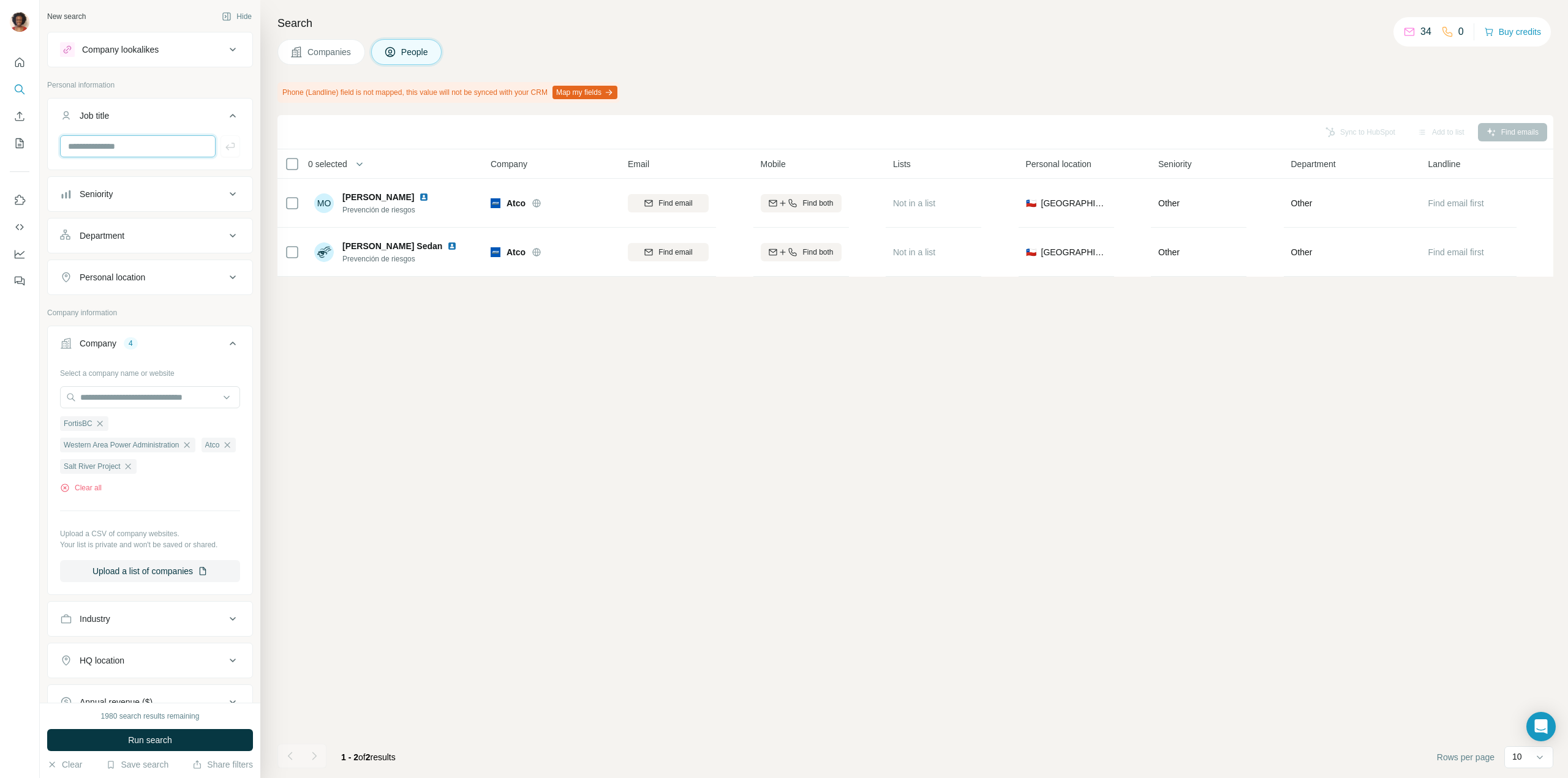
click at [121, 144] on input "text" at bounding box center [137, 146] width 156 height 22
type input "**********"
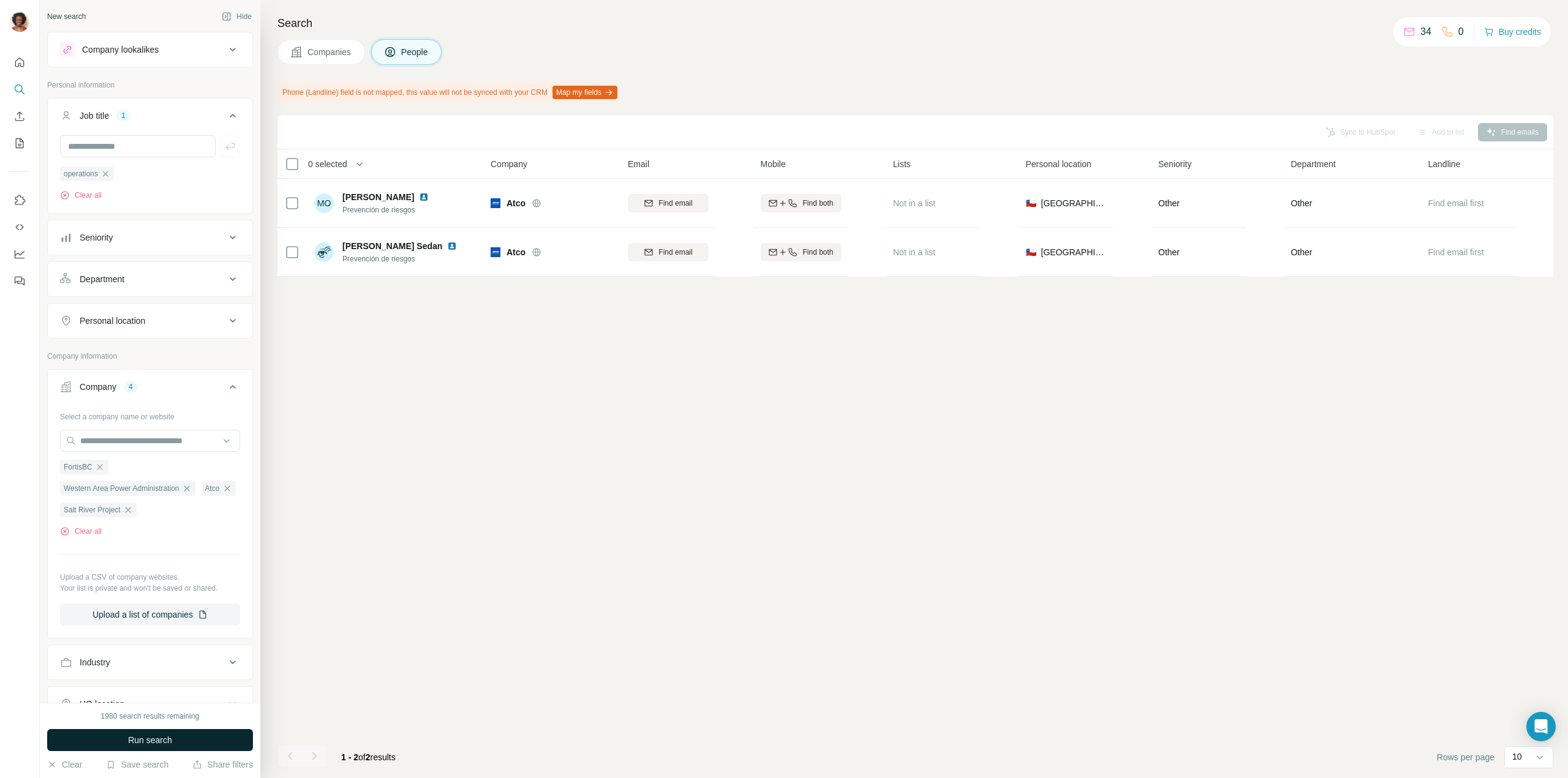
click at [192, 738] on button "Run search" at bounding box center [150, 740] width 206 height 22
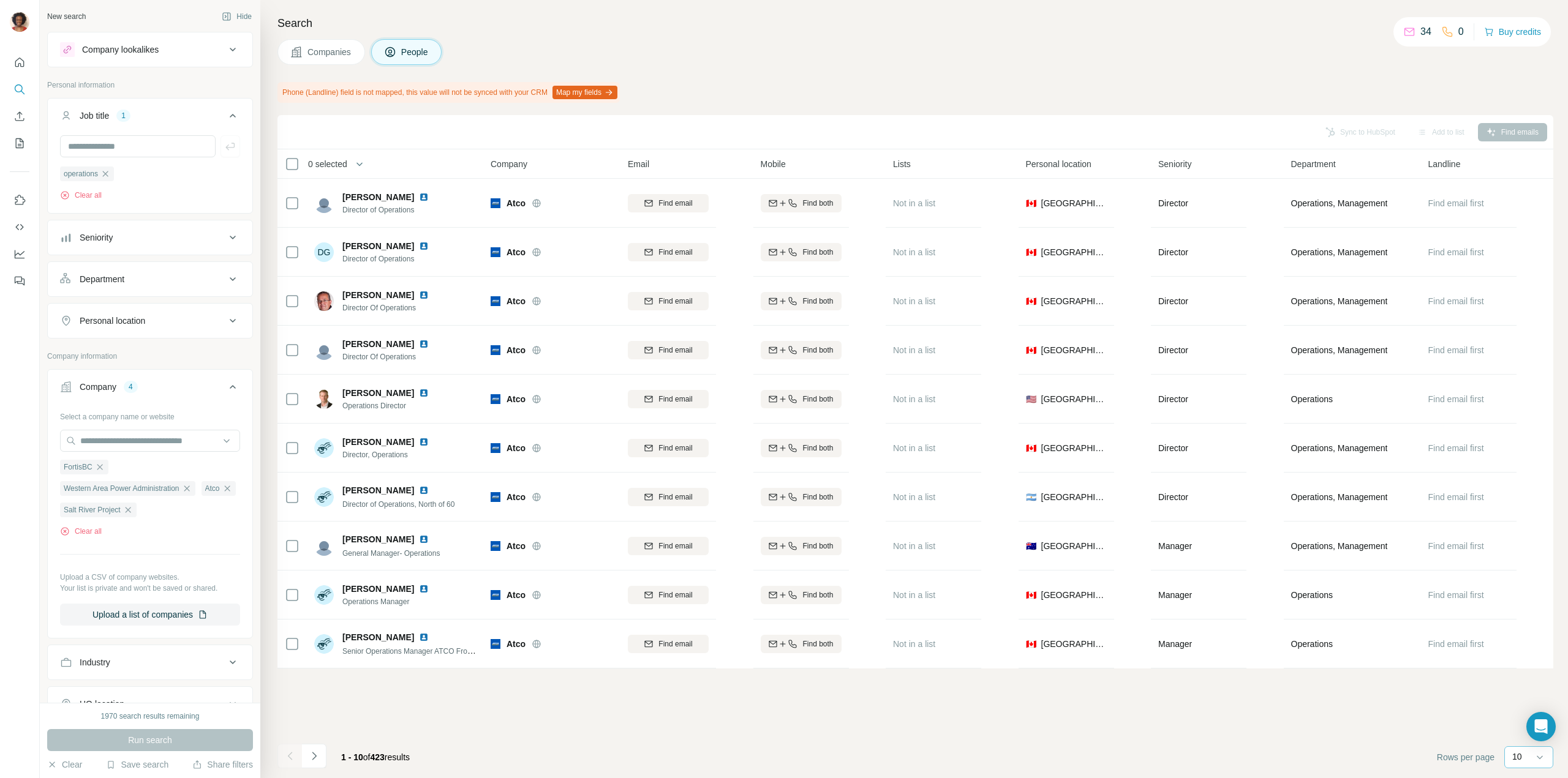
click at [1522, 756] on div "10" at bounding box center [1527, 756] width 31 height 12
click at [1513, 669] on div "60" at bounding box center [1529, 664] width 43 height 22
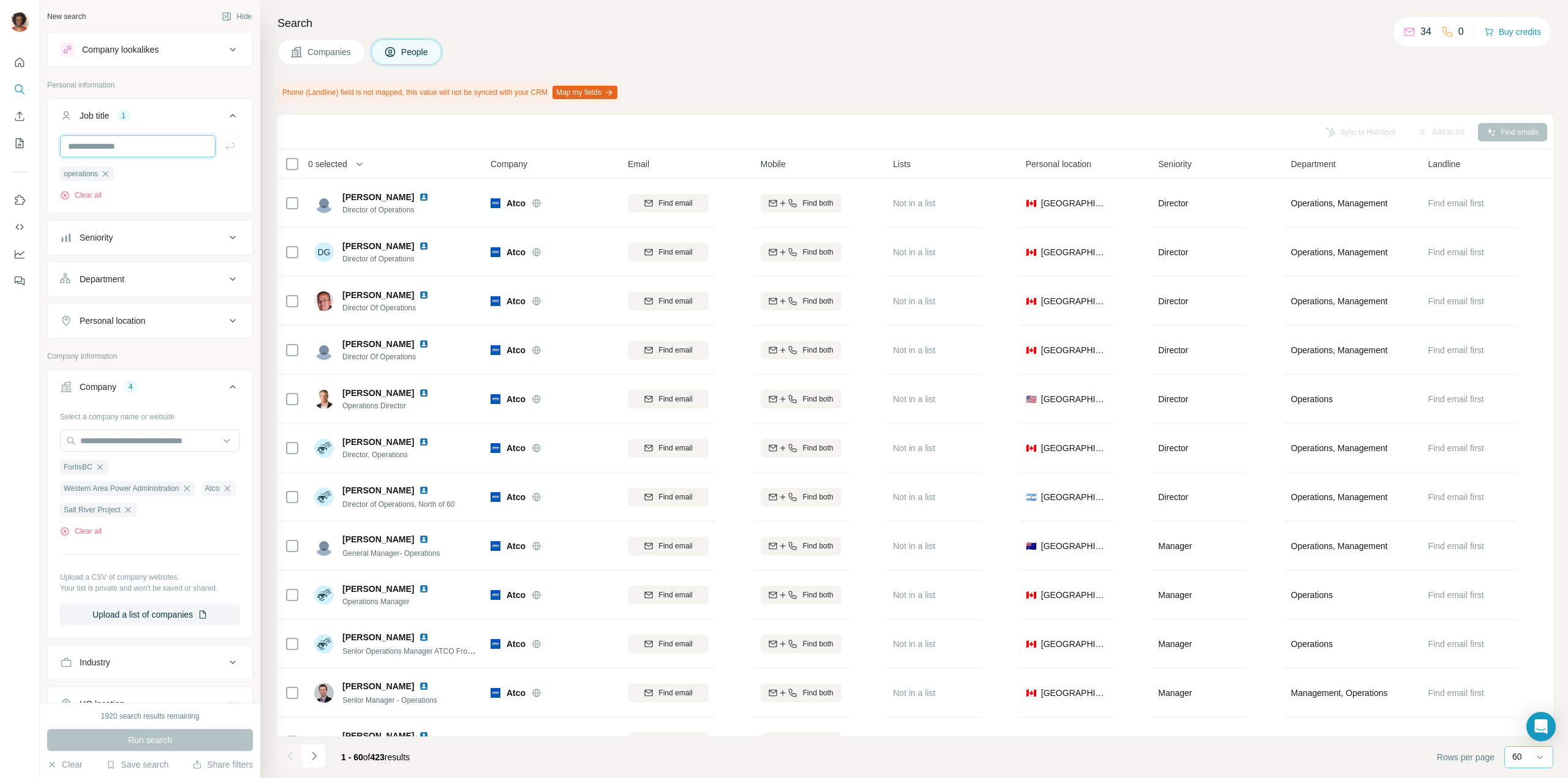
click at [171, 147] on input "text" at bounding box center [137, 146] width 156 height 22
type input "**********"
click at [227, 740] on button "Run search" at bounding box center [150, 740] width 206 height 22
click at [154, 146] on input "text" at bounding box center [137, 146] width 156 height 22
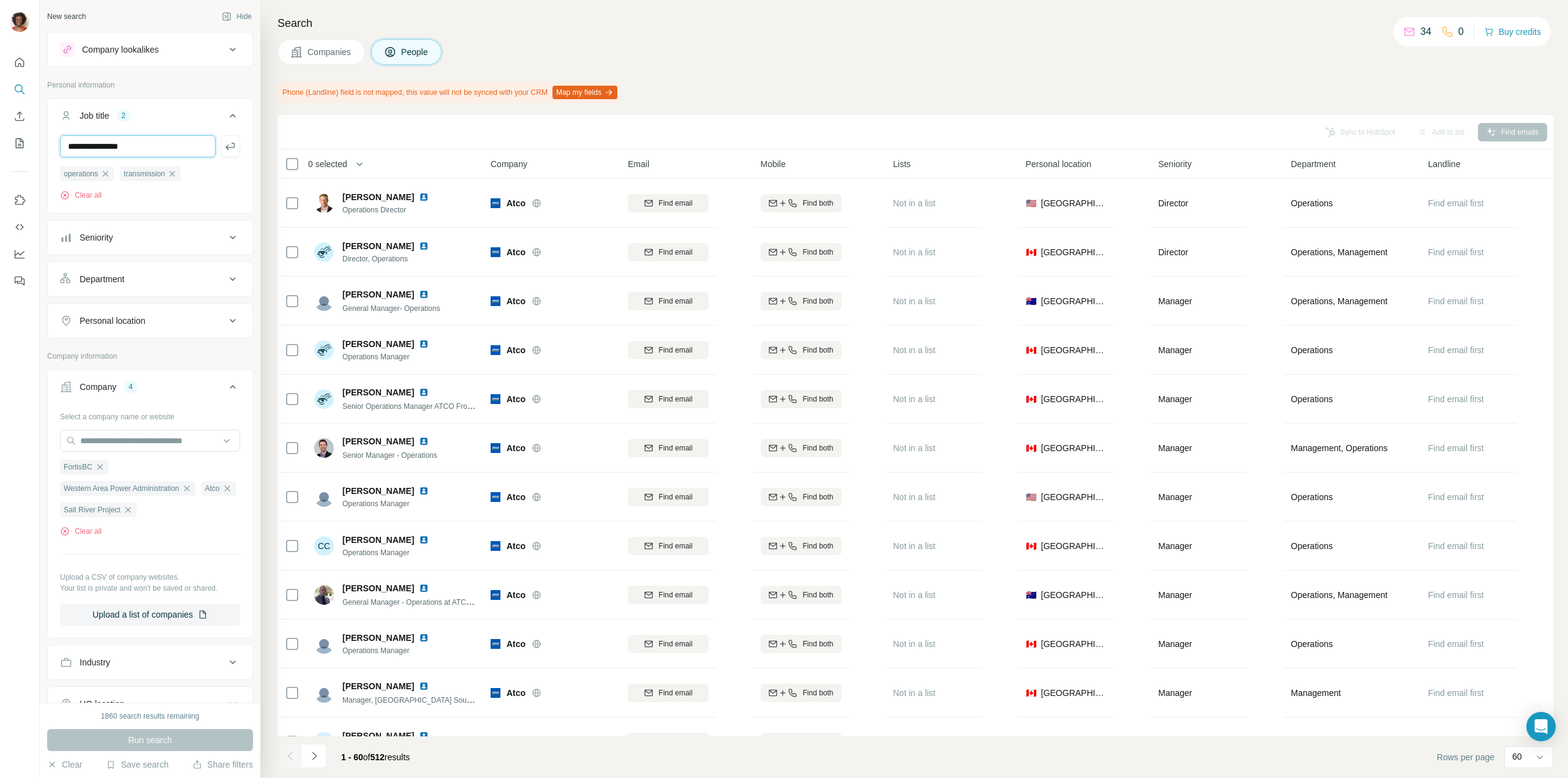
type input "**********"
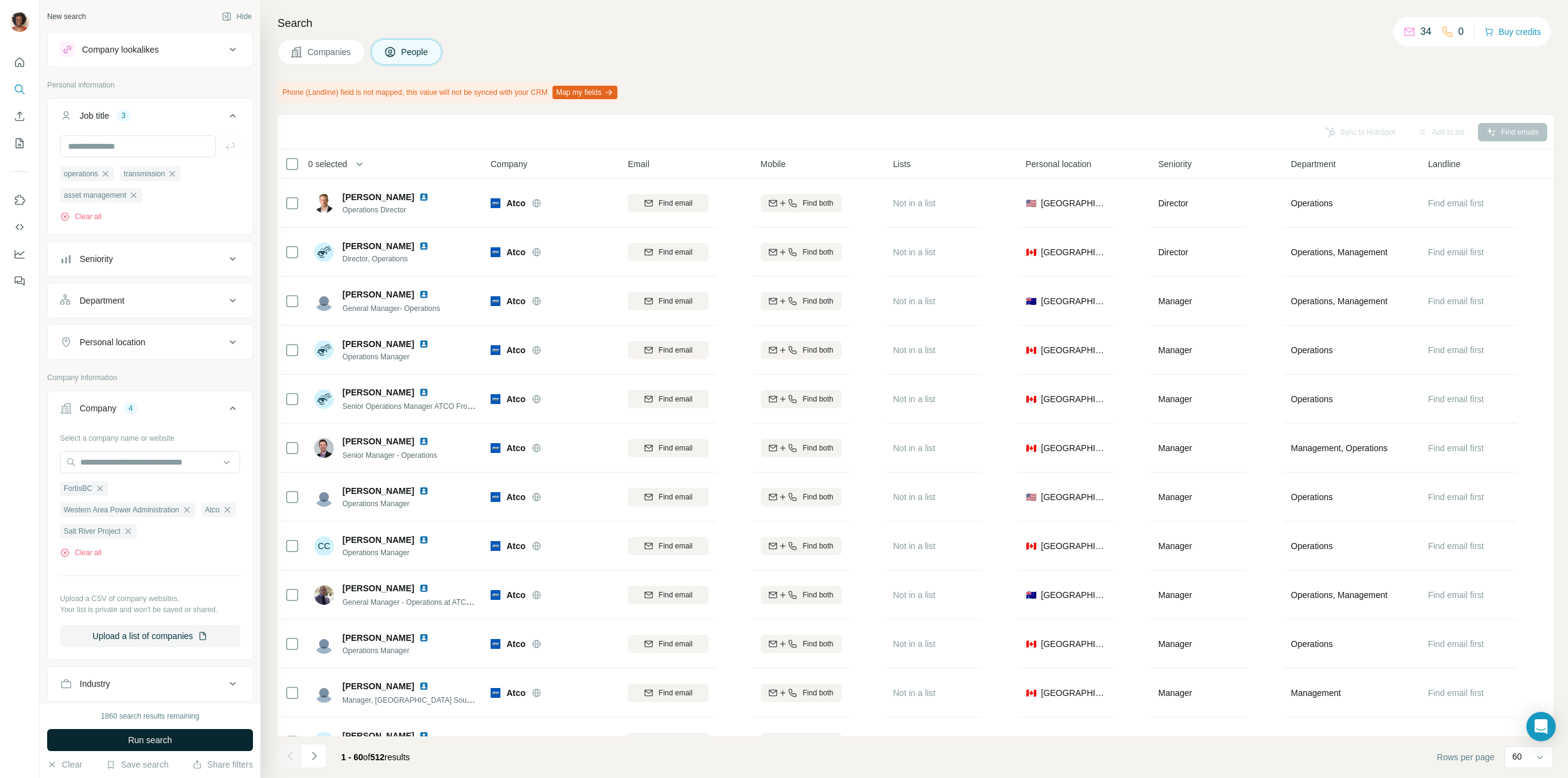
click at [219, 733] on button "Run search" at bounding box center [150, 740] width 206 height 22
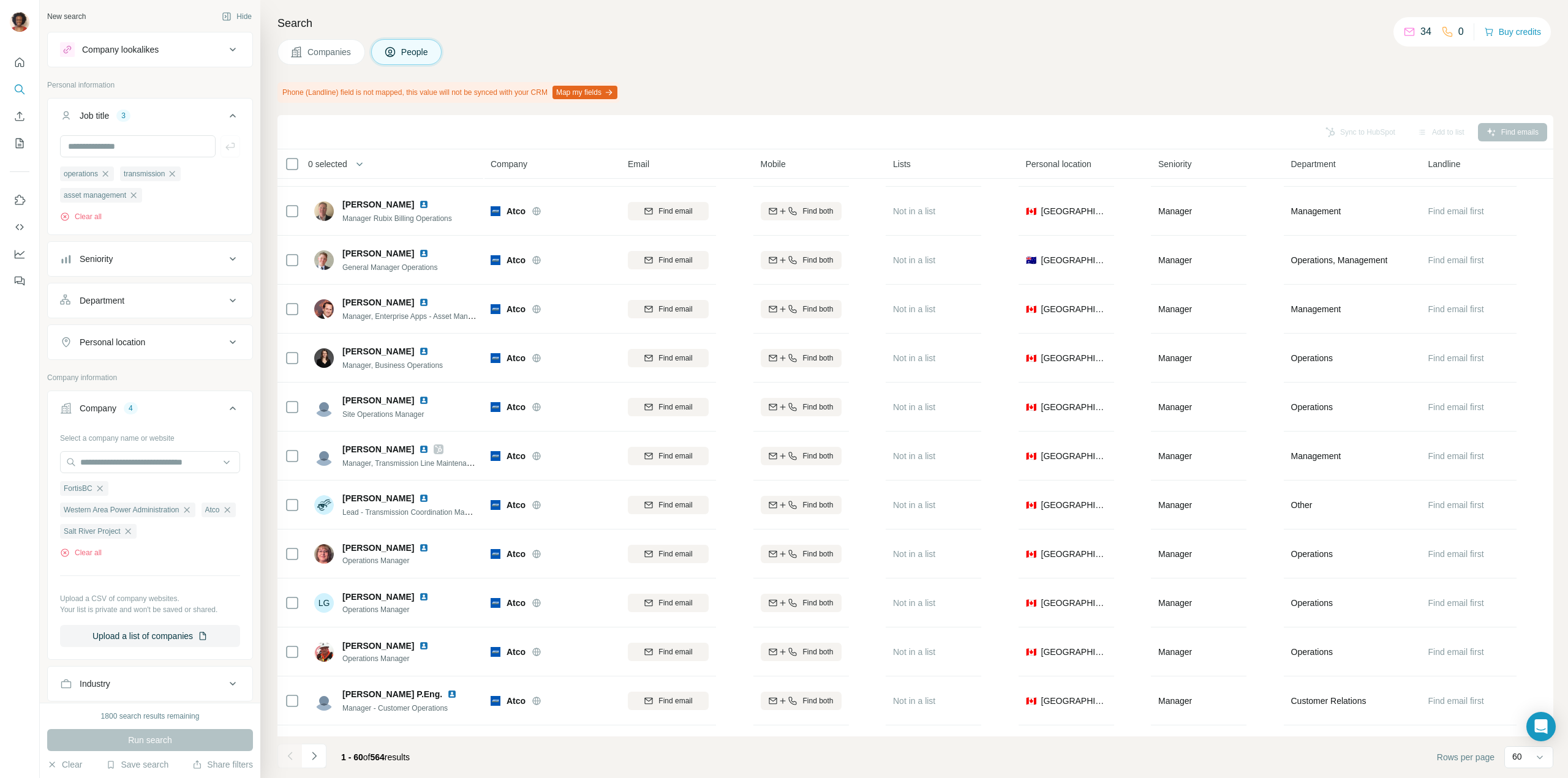
scroll to position [2387, 0]
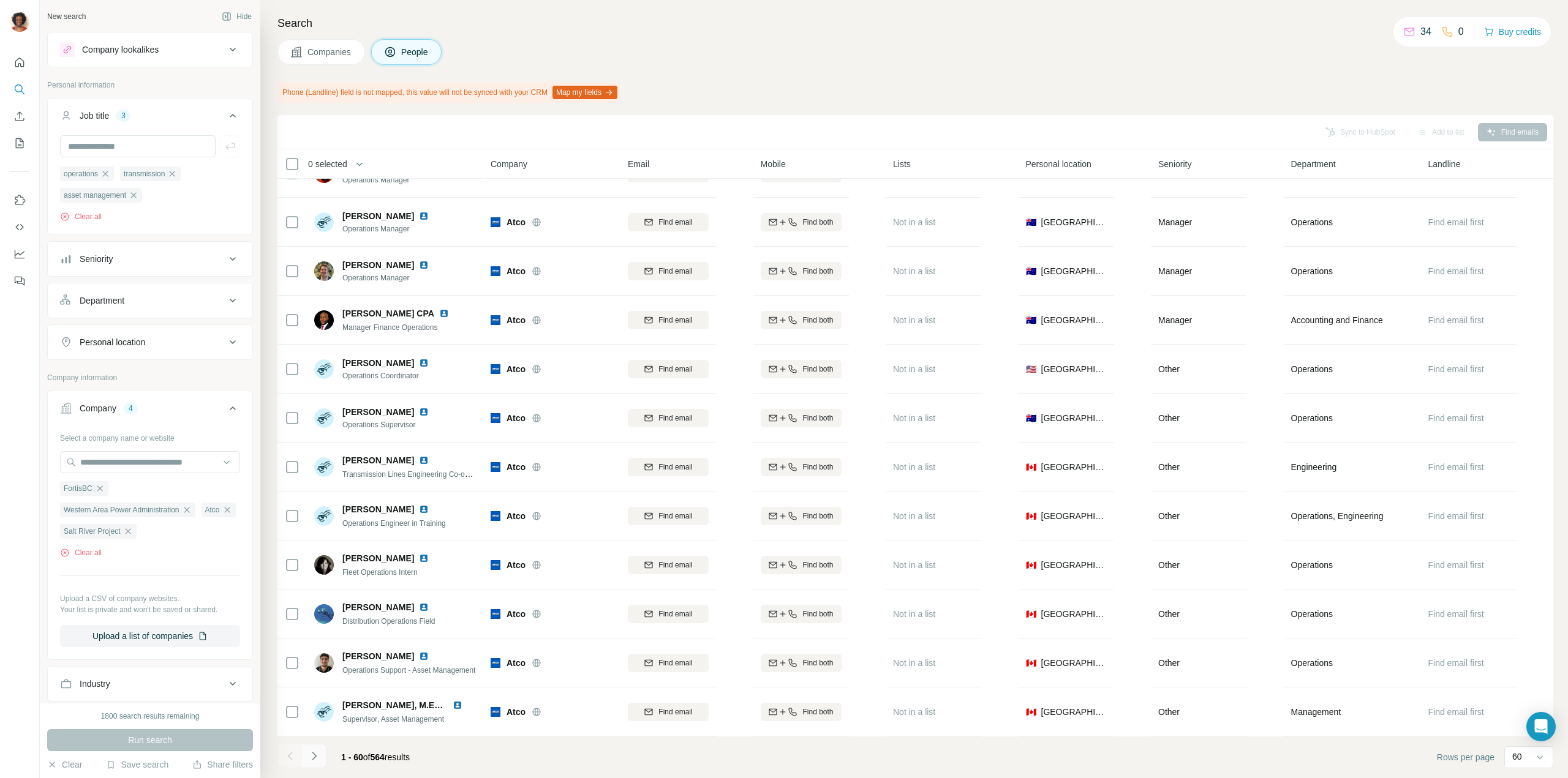
click at [312, 761] on icon "Navigate to next page" at bounding box center [314, 756] width 12 height 12
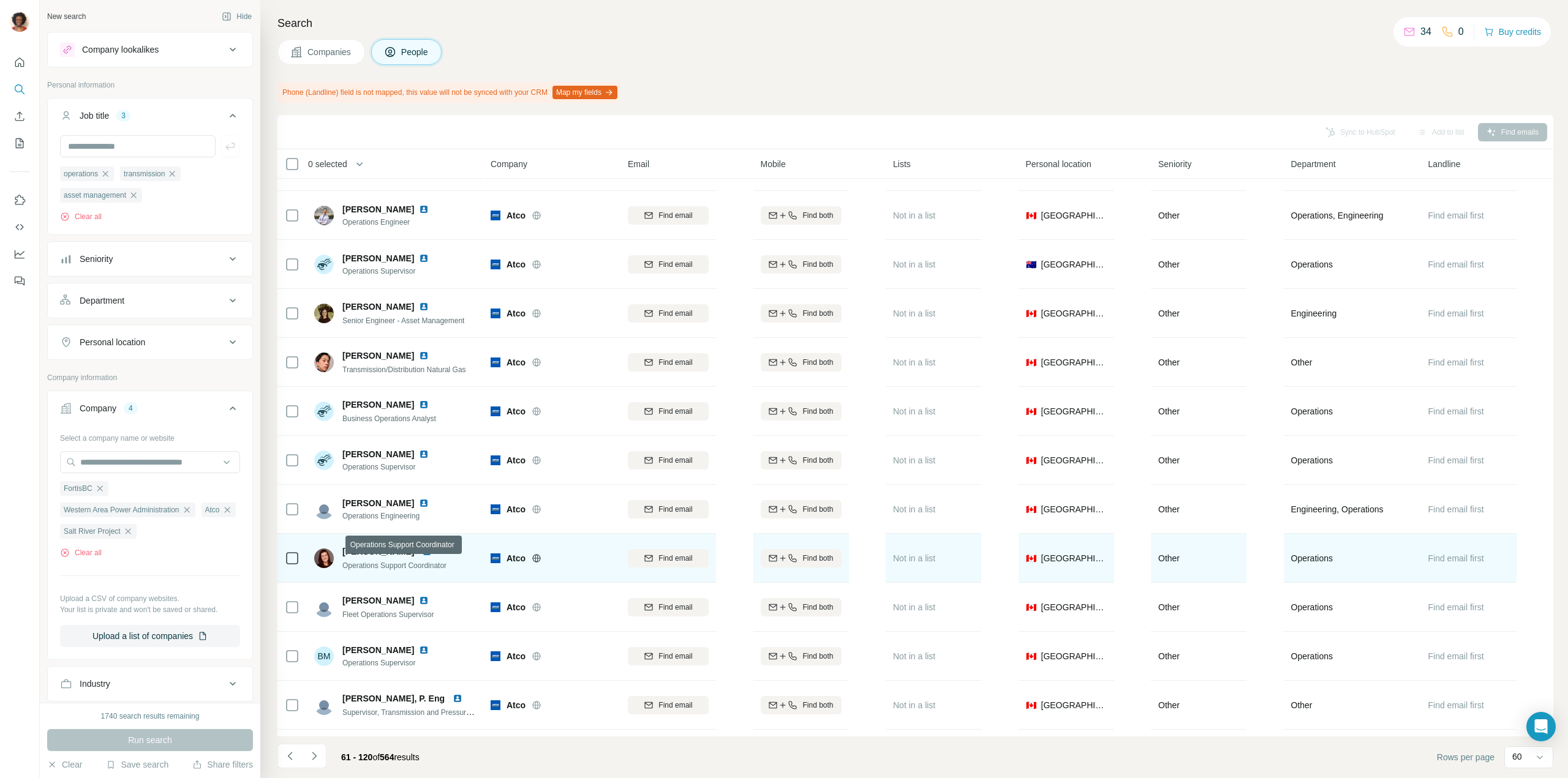
scroll to position [245, 0]
